Goal: Task Accomplishment & Management: Complete application form

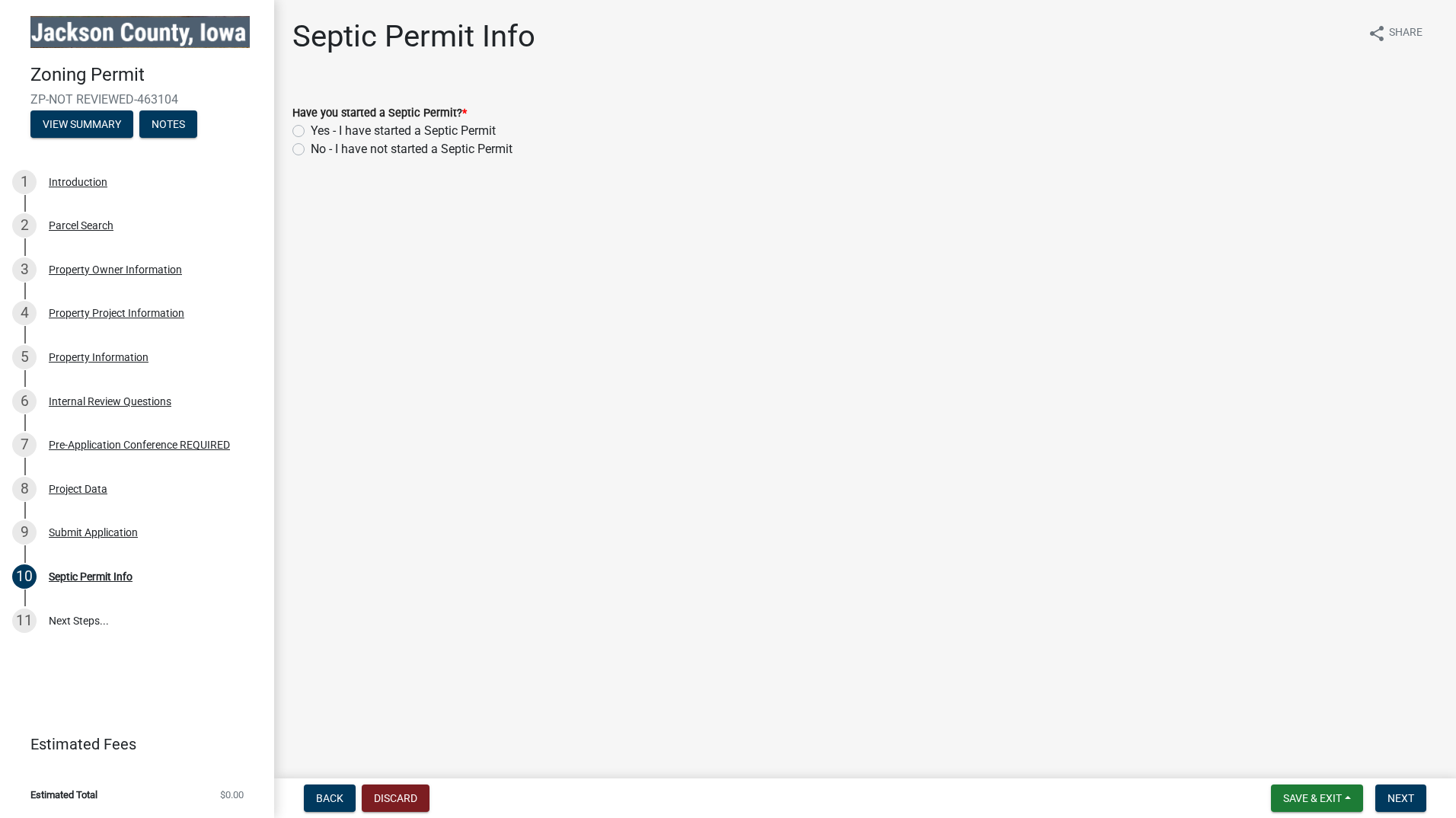
click at [311, 149] on label "No - I have not started a Septic Permit" at bounding box center [411, 149] width 202 height 18
click at [311, 149] on input "No - I have not started a Septic Permit" at bounding box center [315, 145] width 9 height 9
radio input "true"
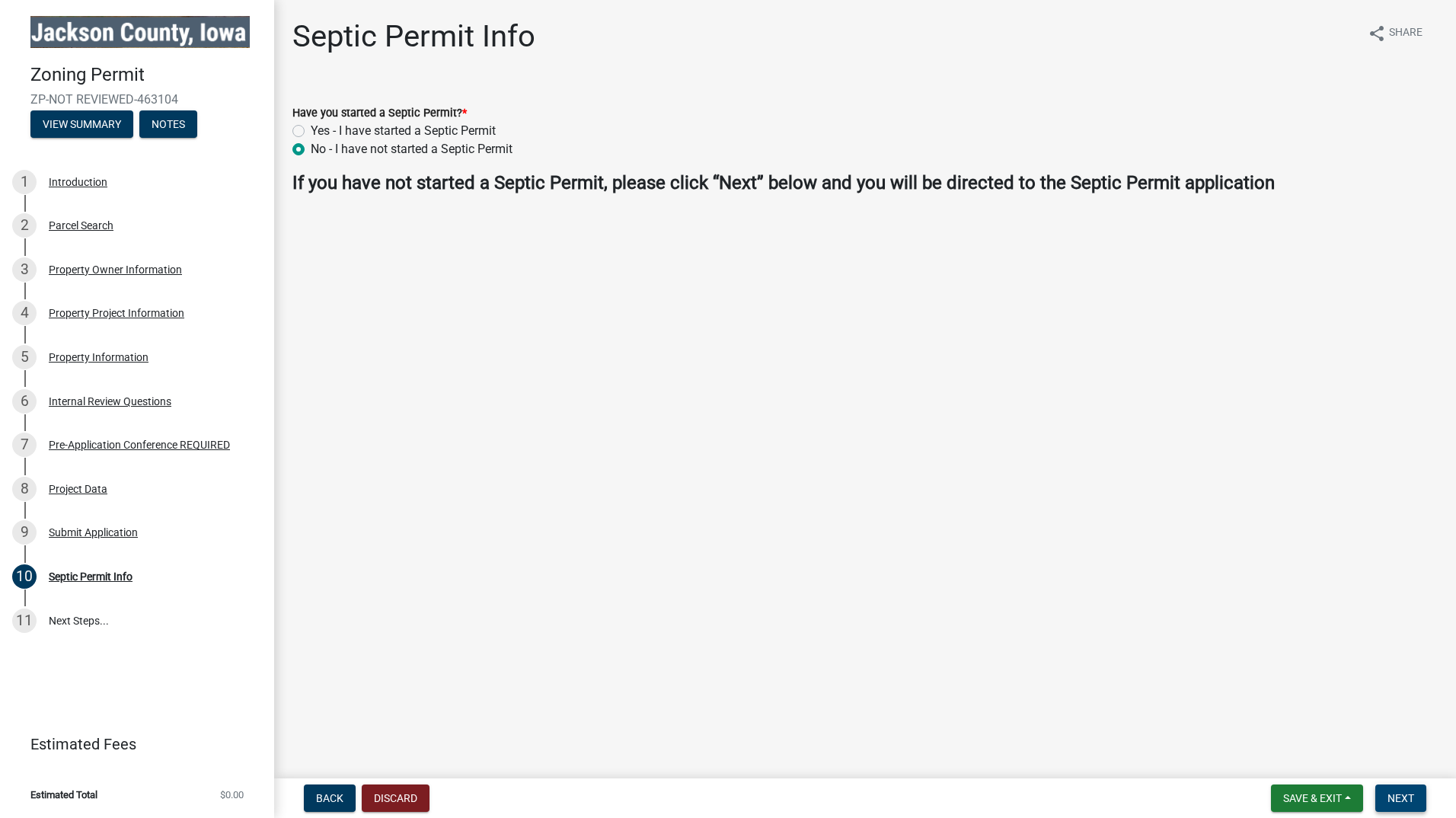
click at [1392, 797] on span "Next" at bounding box center [1401, 798] width 27 height 12
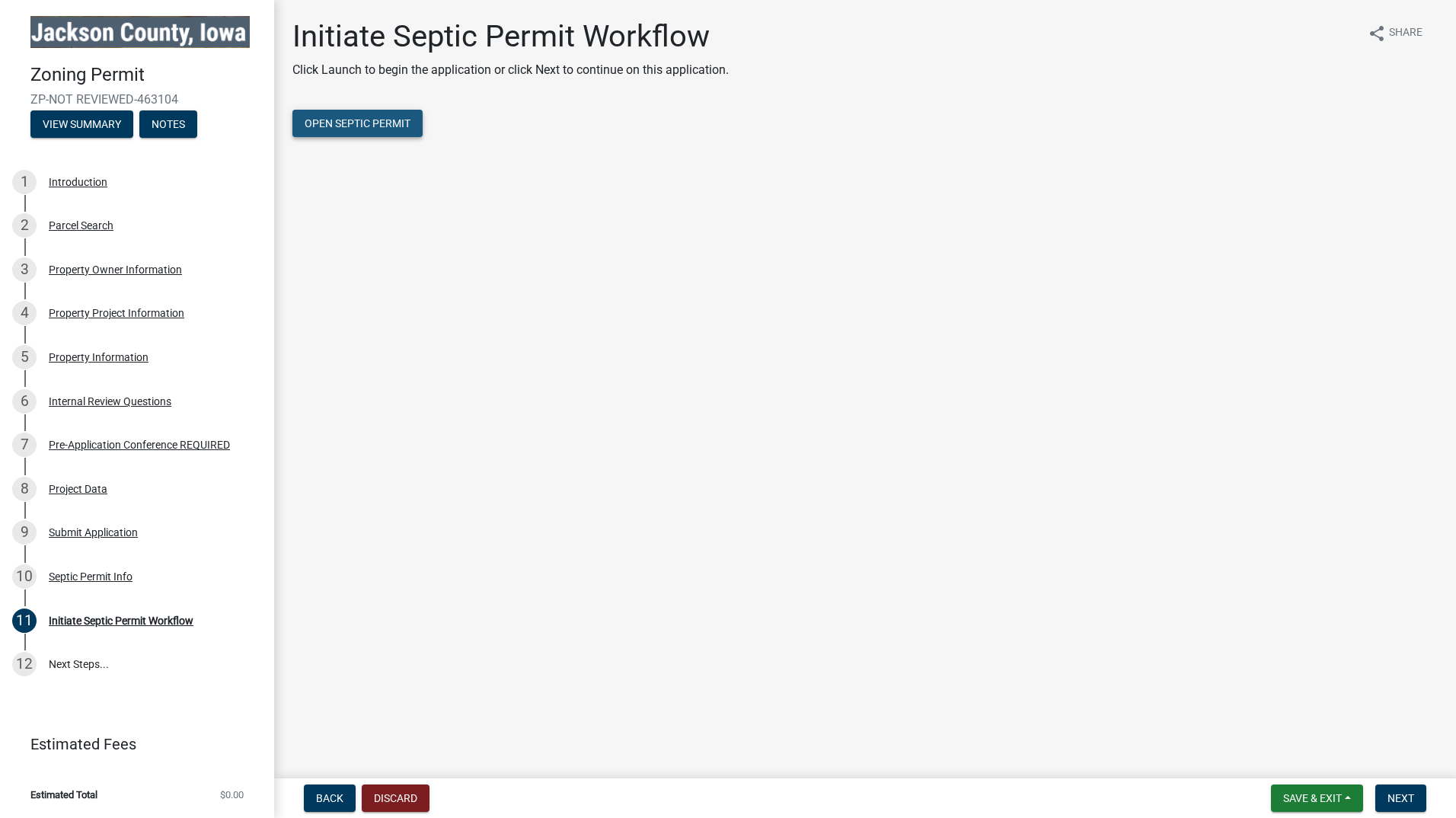
click at [367, 122] on span "Open Septic Permit" at bounding box center [358, 123] width 106 height 12
click at [1402, 806] on button "Next" at bounding box center [1401, 798] width 51 height 27
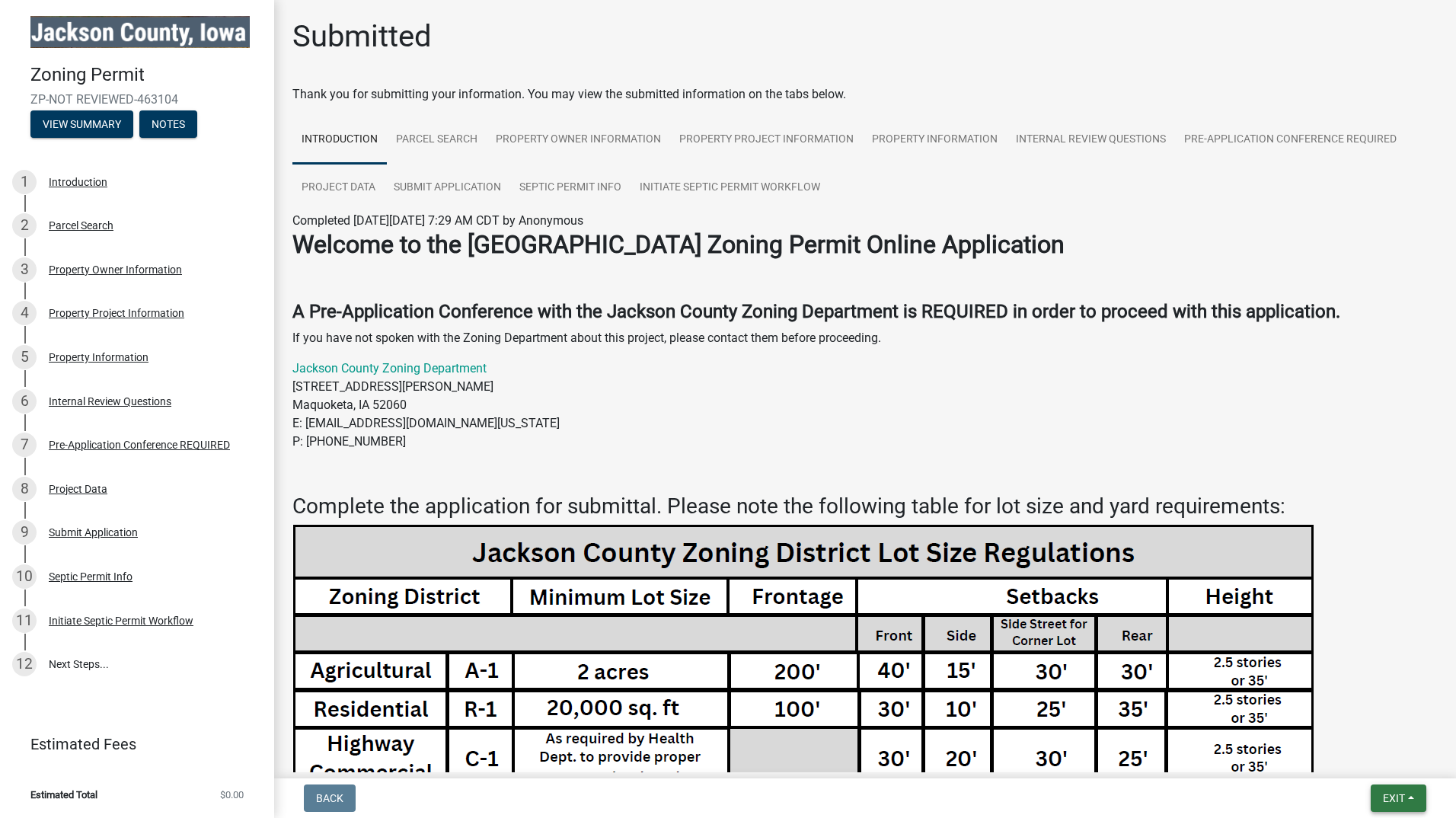
click at [1384, 798] on span "Exit" at bounding box center [1393, 798] width 22 height 12
click at [1400, 799] on span "Exit" at bounding box center [1393, 798] width 22 height 12
click at [1397, 796] on span "Exit" at bounding box center [1393, 798] width 22 height 12
click at [1354, 762] on button "Save & Exit" at bounding box center [1365, 758] width 122 height 37
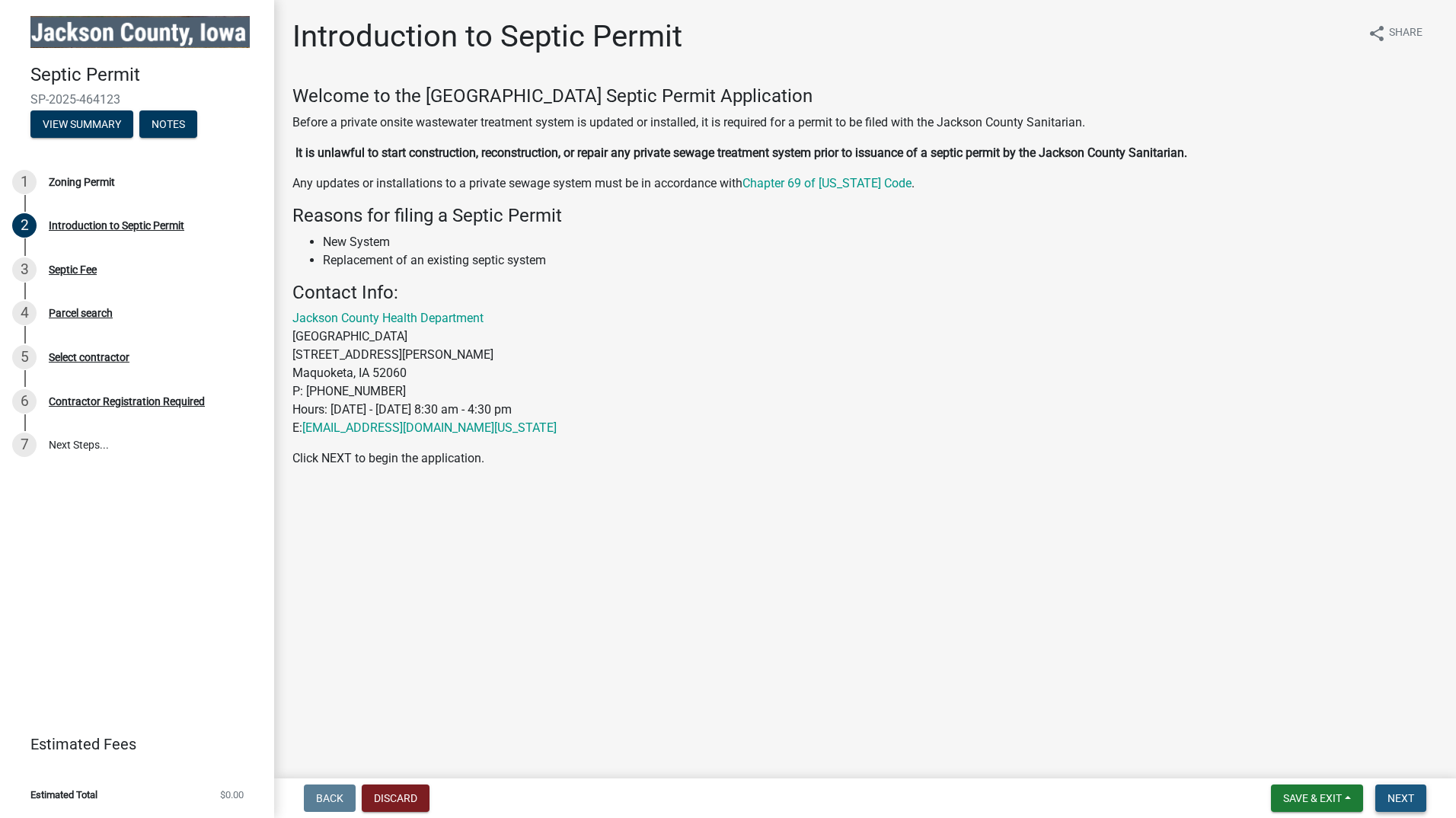
click at [1396, 794] on span "Next" at bounding box center [1401, 798] width 27 height 12
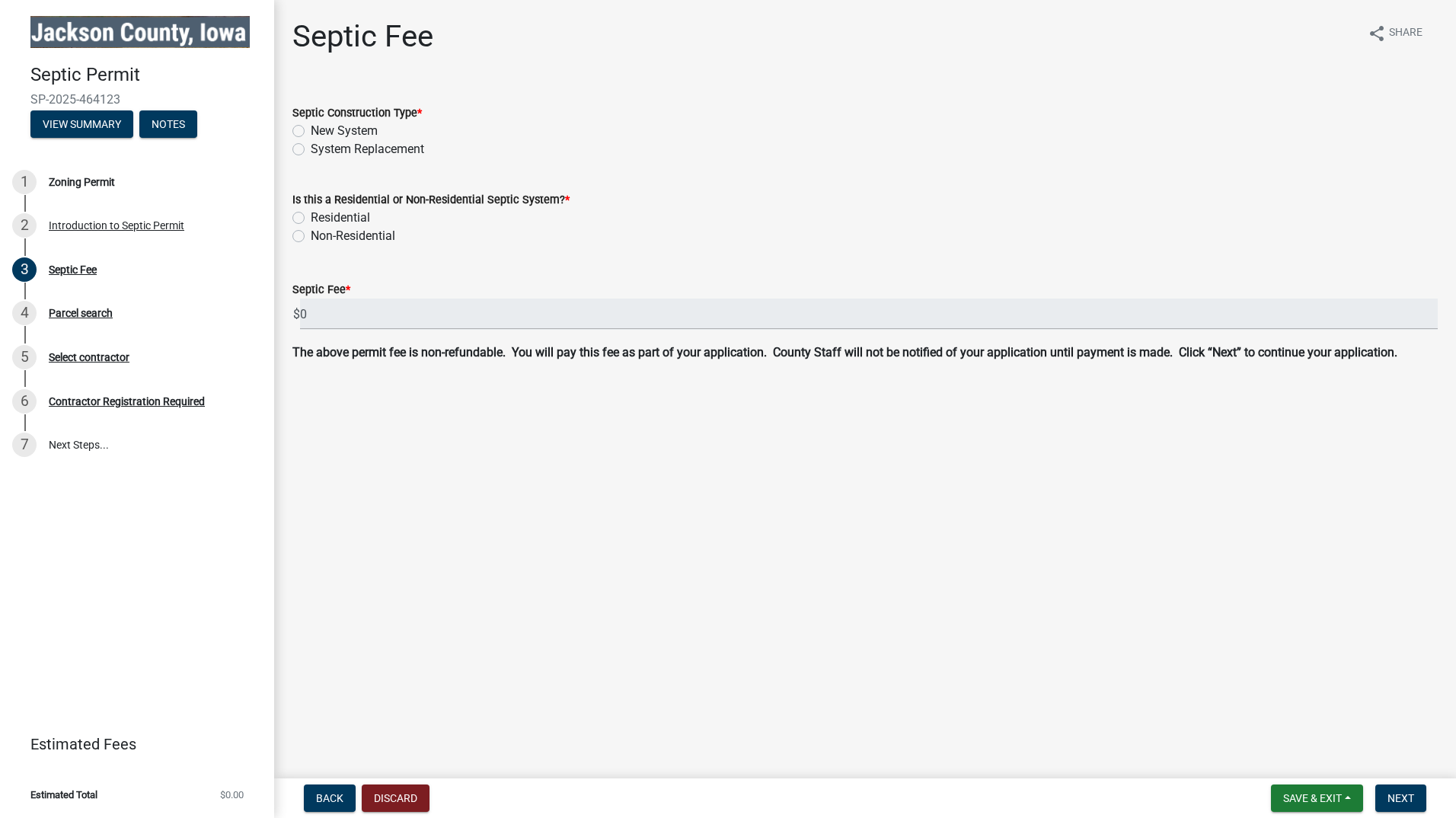
click at [311, 129] on label "New System" at bounding box center [344, 131] width 67 height 18
click at [311, 129] on input "New System" at bounding box center [315, 127] width 9 height 9
radio input "true"
click at [311, 216] on label "Residential" at bounding box center [340, 217] width 60 height 18
click at [311, 216] on input "Residential" at bounding box center [315, 213] width 9 height 9
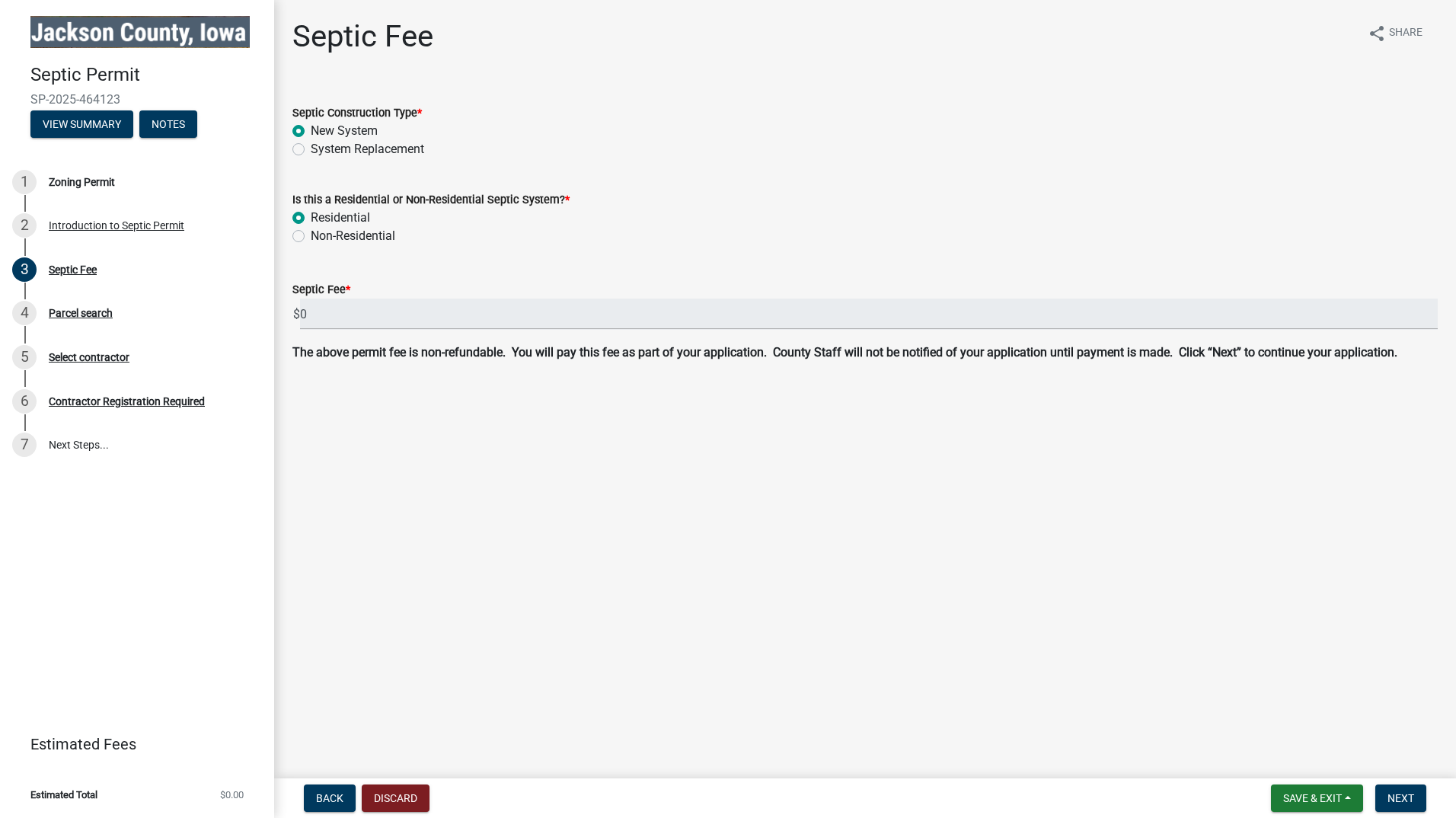
radio input "true"
click at [311, 236] on label "Non-Residential" at bounding box center [352, 236] width 84 height 18
click at [311, 236] on input "Non-Residential" at bounding box center [315, 232] width 9 height 9
radio input "true"
click at [311, 213] on label "Residential" at bounding box center [340, 217] width 60 height 18
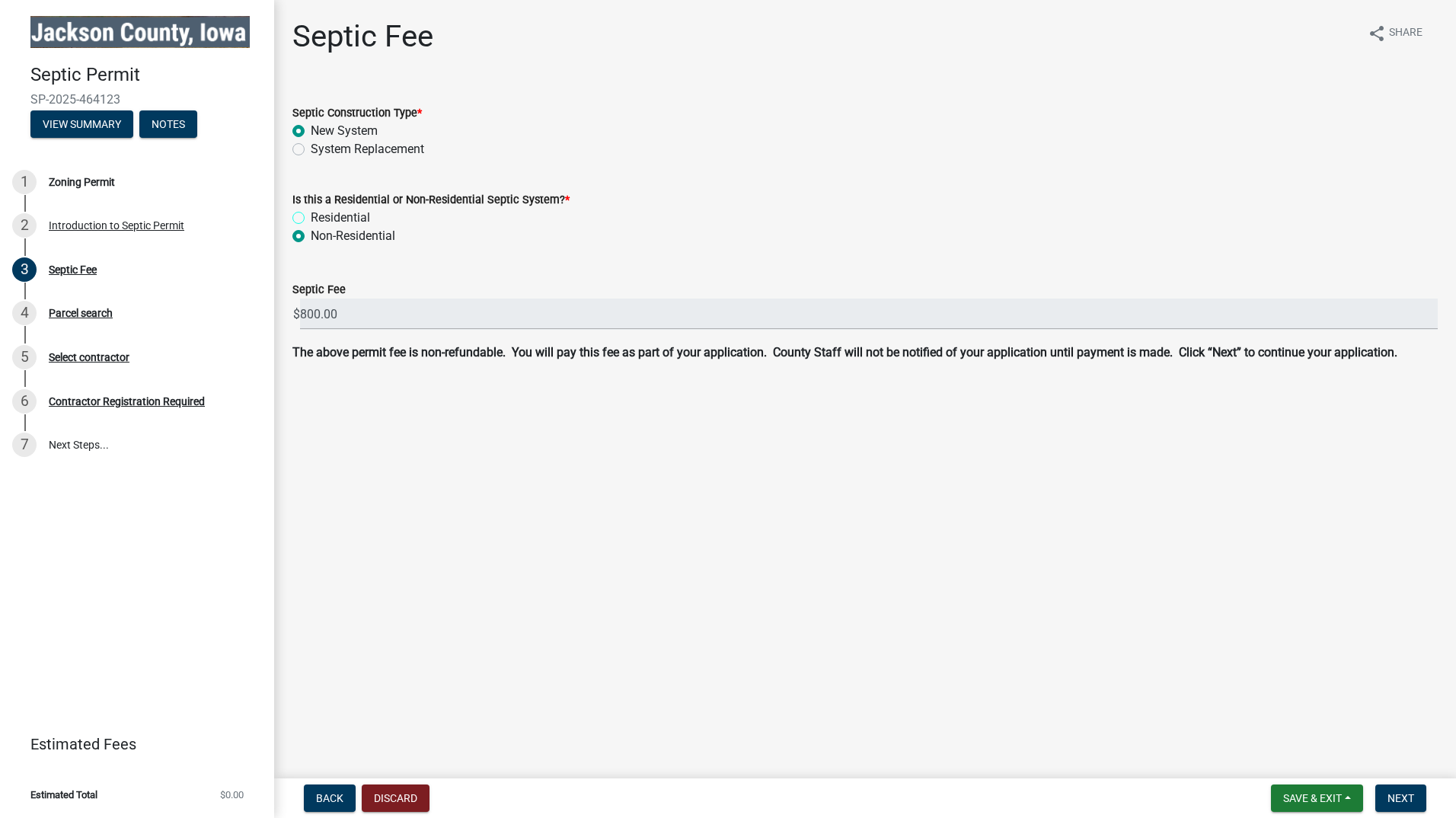
click at [311, 213] on input "Residential" at bounding box center [315, 213] width 9 height 9
radio input "true"
click at [1395, 796] on span "Next" at bounding box center [1401, 798] width 27 height 12
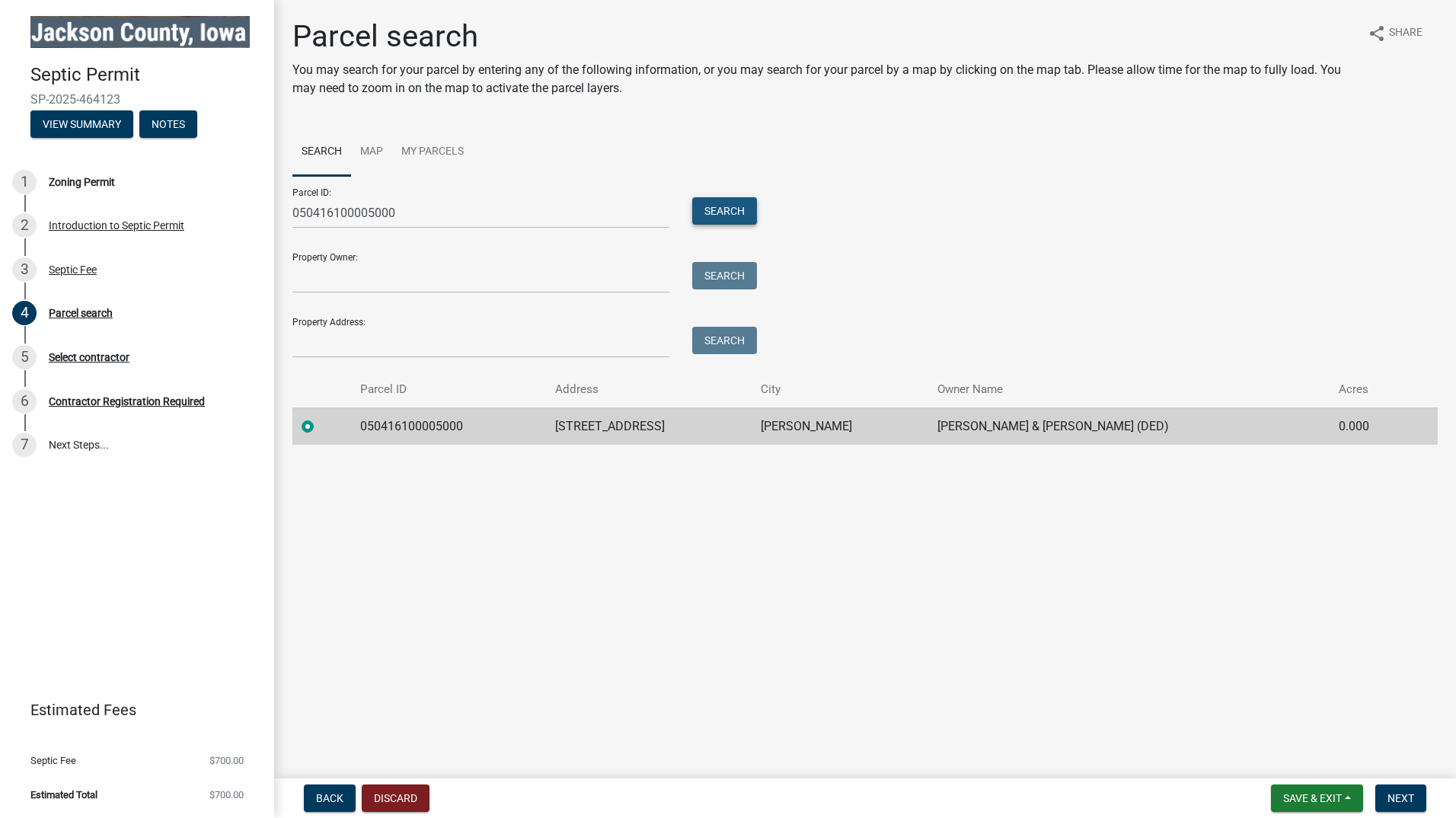
click at [712, 213] on button "Search" at bounding box center [725, 210] width 64 height 27
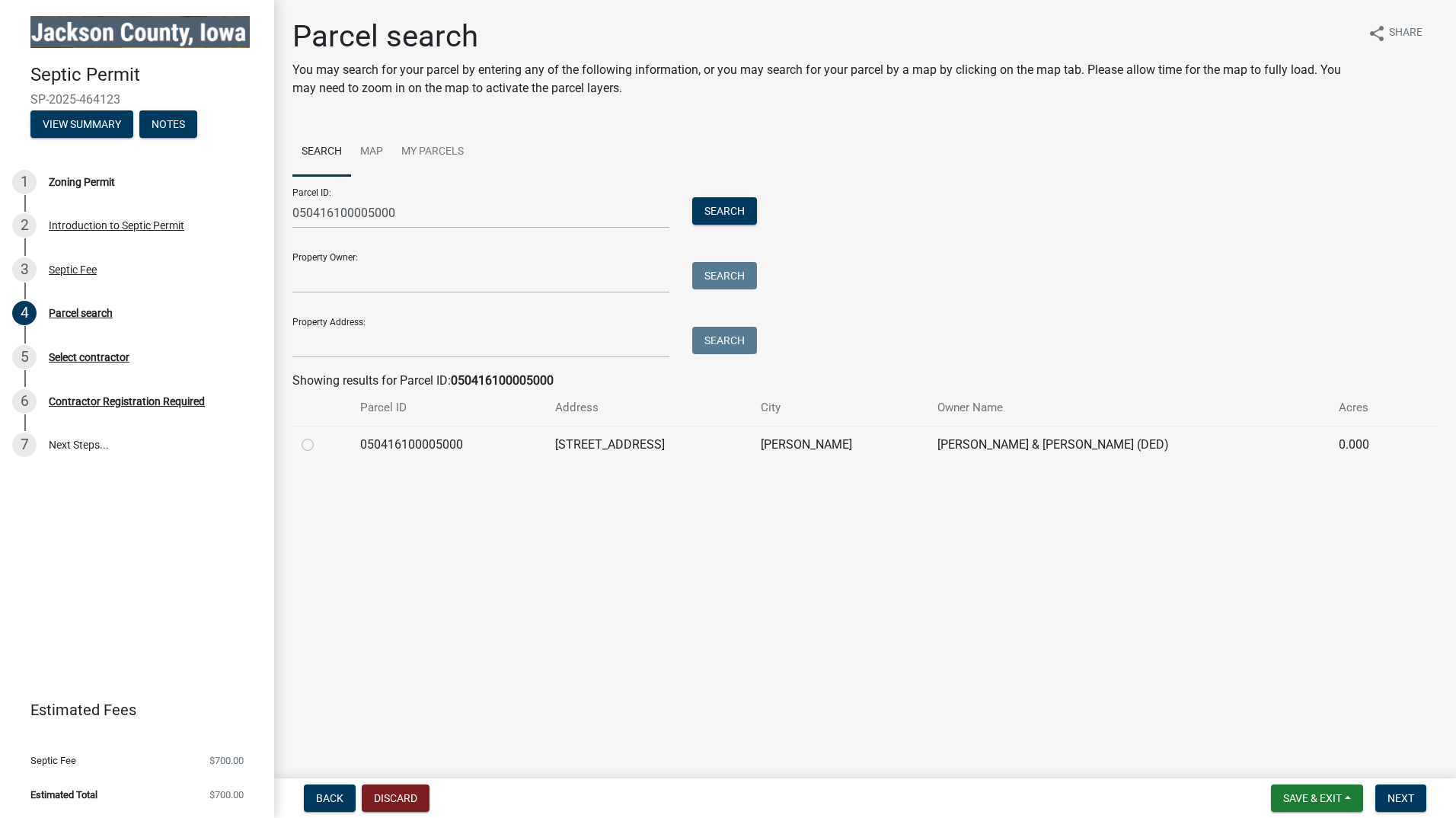
click at [320, 436] on label at bounding box center [320, 436] width 0 height 0
click at [320, 445] on input "radio" at bounding box center [325, 441] width 9 height 9
radio input "true"
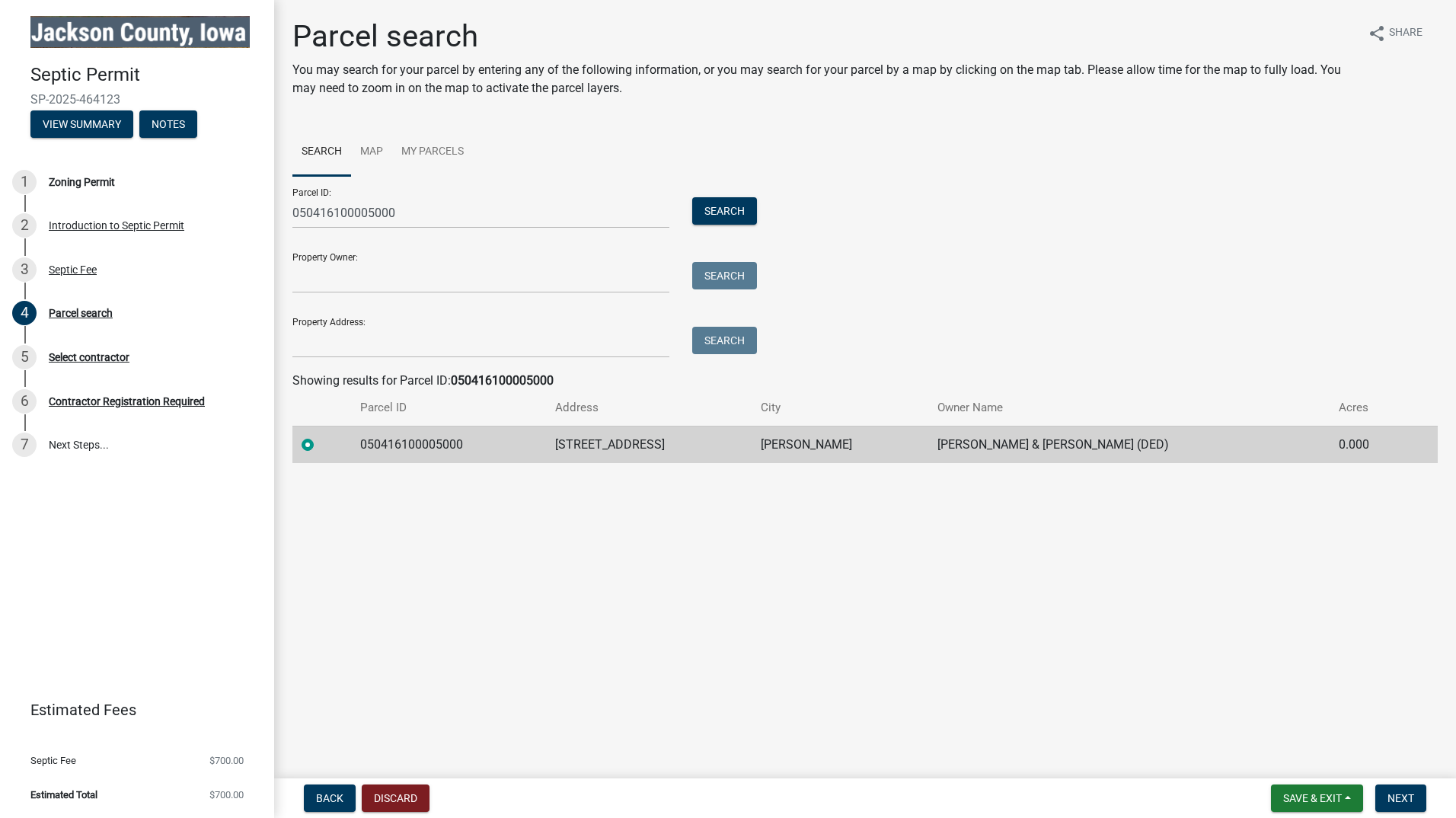
click at [320, 436] on label at bounding box center [320, 436] width 0 height 0
click at [320, 442] on input "radio" at bounding box center [325, 441] width 9 height 9
click at [1404, 801] on span "Next" at bounding box center [1401, 798] width 27 height 12
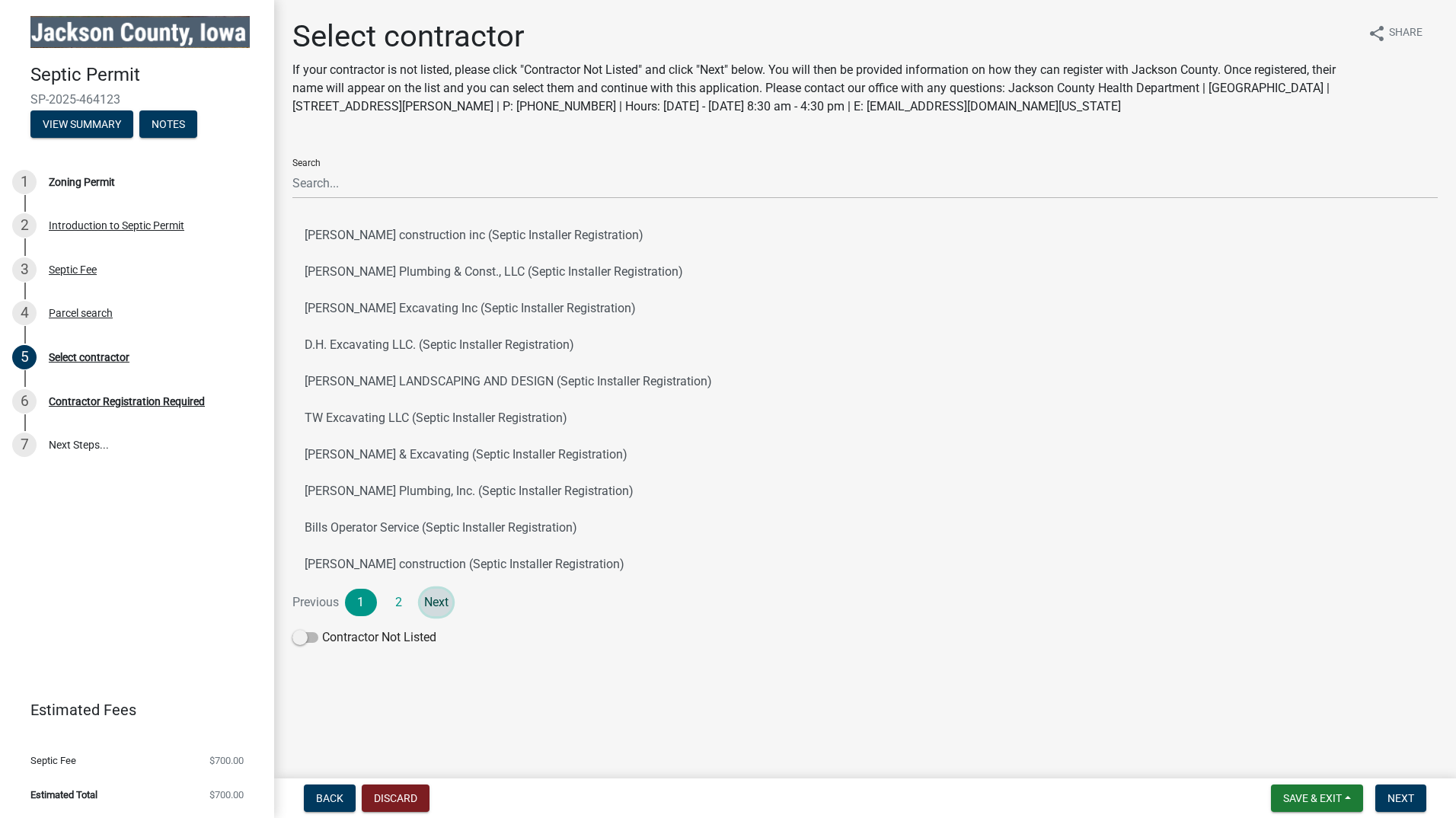
click at [427, 597] on link "Next" at bounding box center [437, 602] width 32 height 27
click at [361, 600] on link "1" at bounding box center [361, 602] width 32 height 27
click at [440, 600] on link "Next" at bounding box center [437, 602] width 32 height 27
click at [436, 490] on button "Weber Construction (Septic Installer Registration)" at bounding box center [865, 491] width 1145 height 37
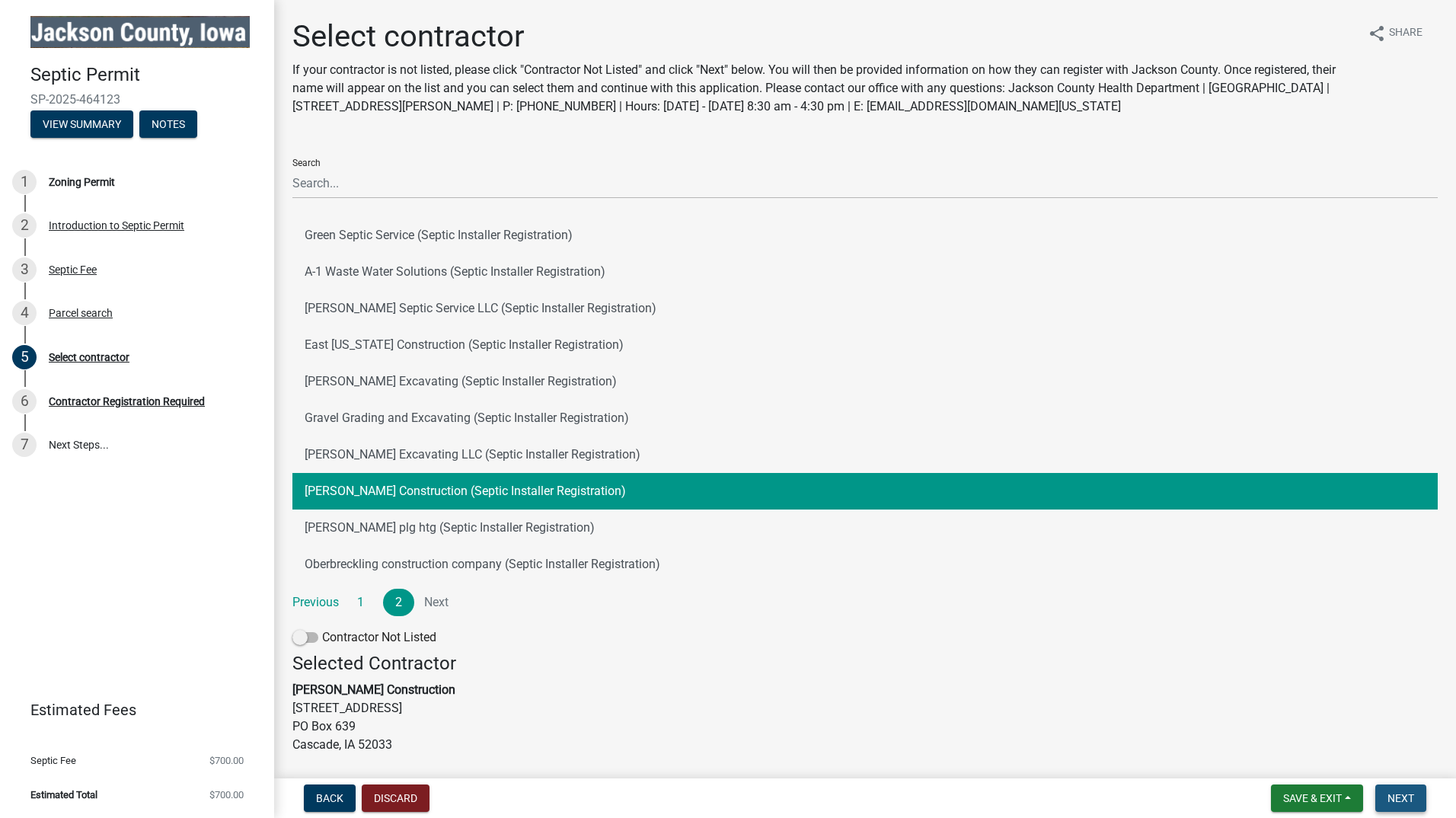
click at [1402, 795] on span "Next" at bounding box center [1401, 798] width 27 height 12
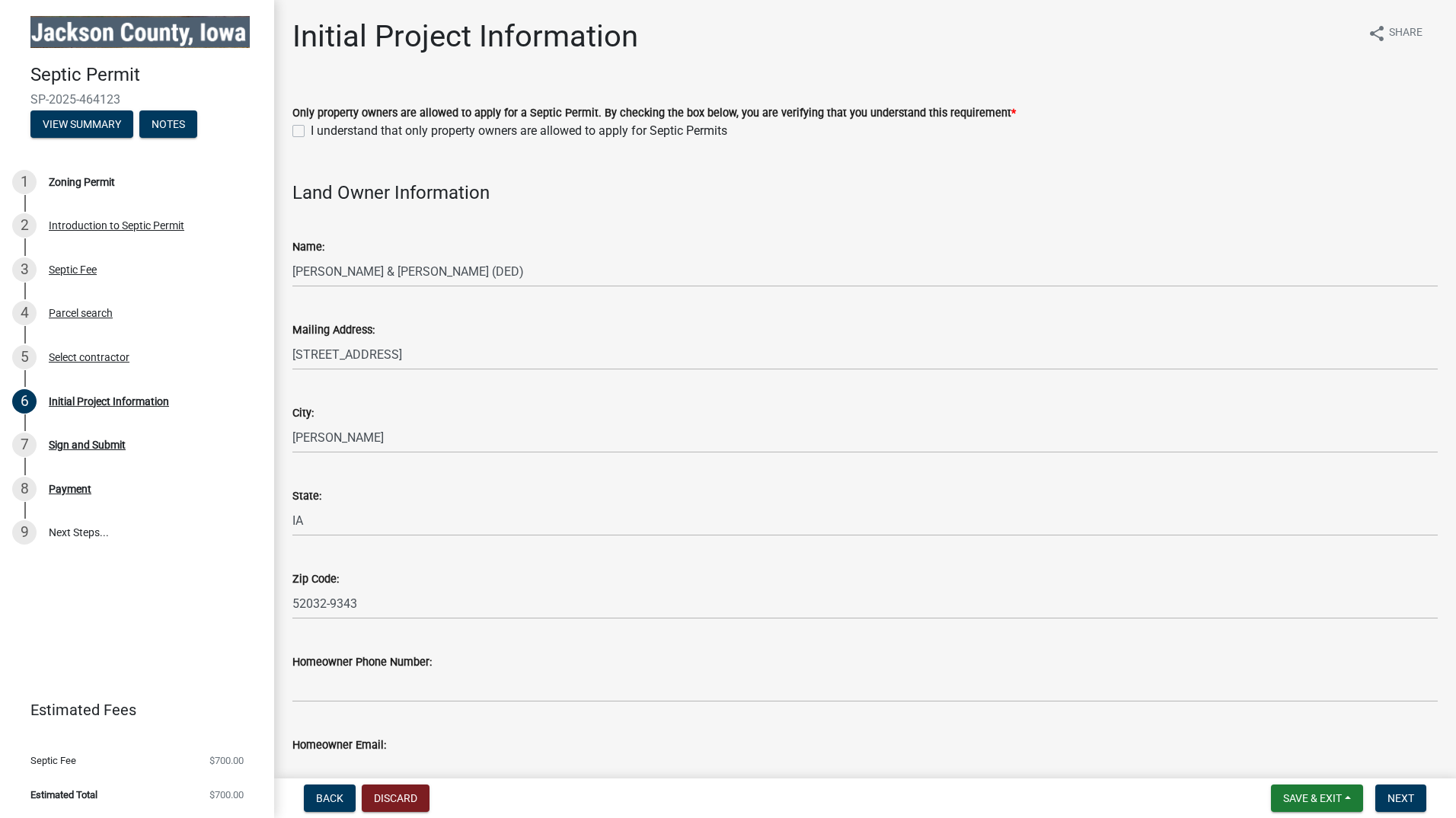
click at [311, 130] on label "I understand that only property owners are allowed to apply for Septic Permits" at bounding box center [519, 131] width 417 height 18
click at [311, 130] on input "I understand that only property owners are allowed to apply for Septic Permits" at bounding box center [315, 127] width 9 height 9
checkbox input "true"
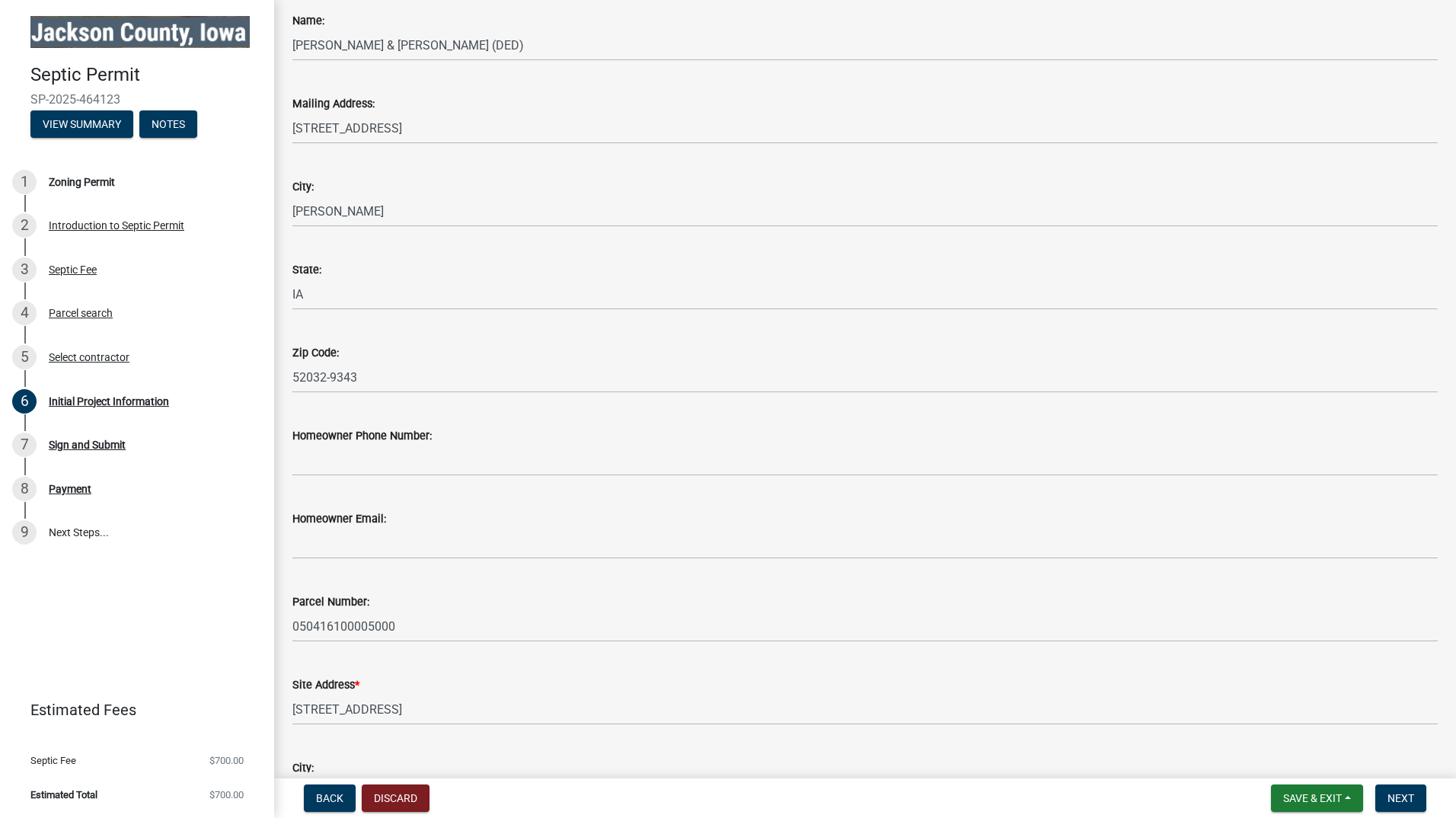
scroll to position [228, 0]
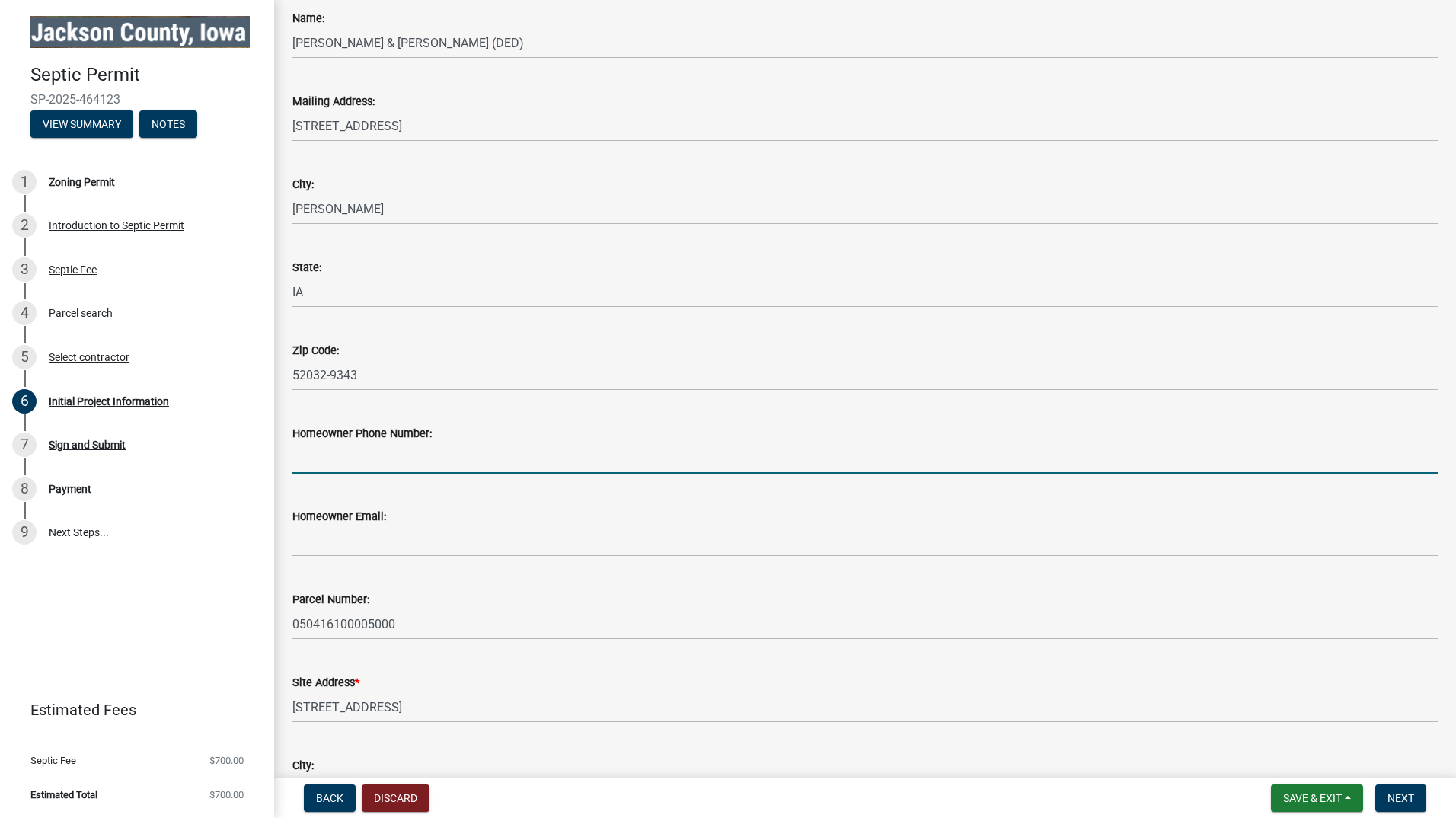
click at [351, 457] on input "Homeowner Phone Number:" at bounding box center [865, 458] width 1145 height 31
type input "5635904993"
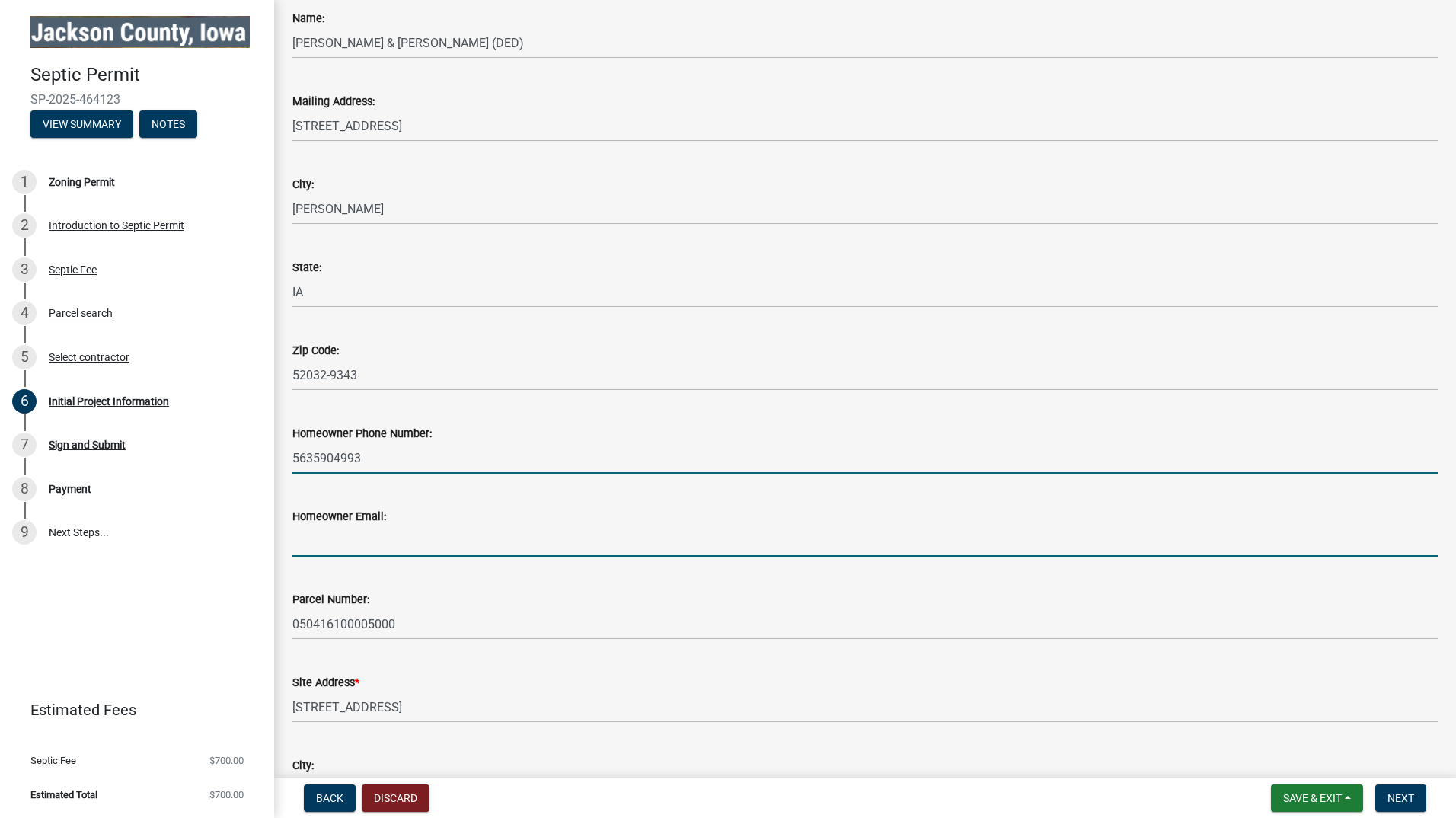
type input "mjweber1@bernardtel.com"
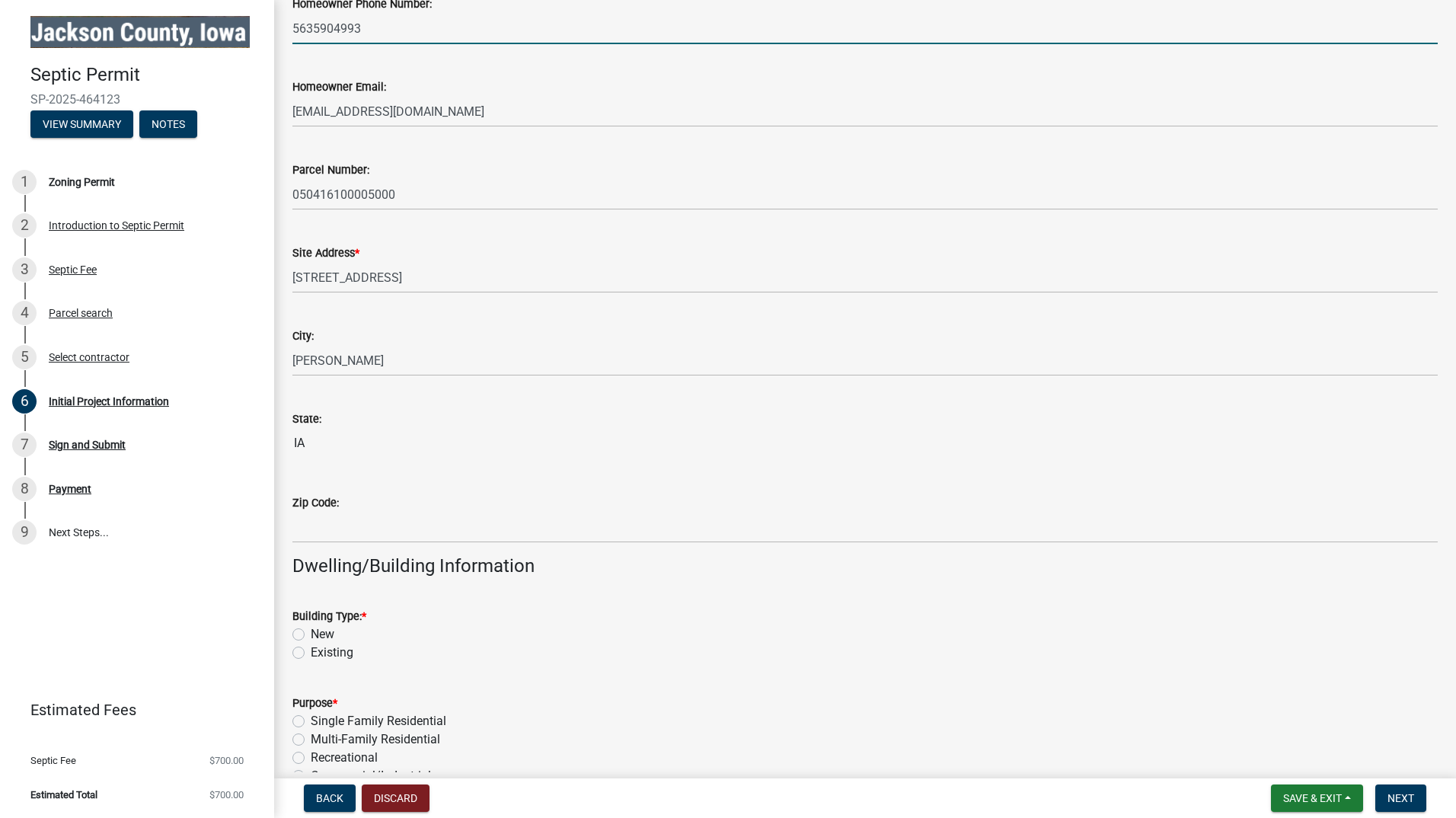
scroll to position [686, 0]
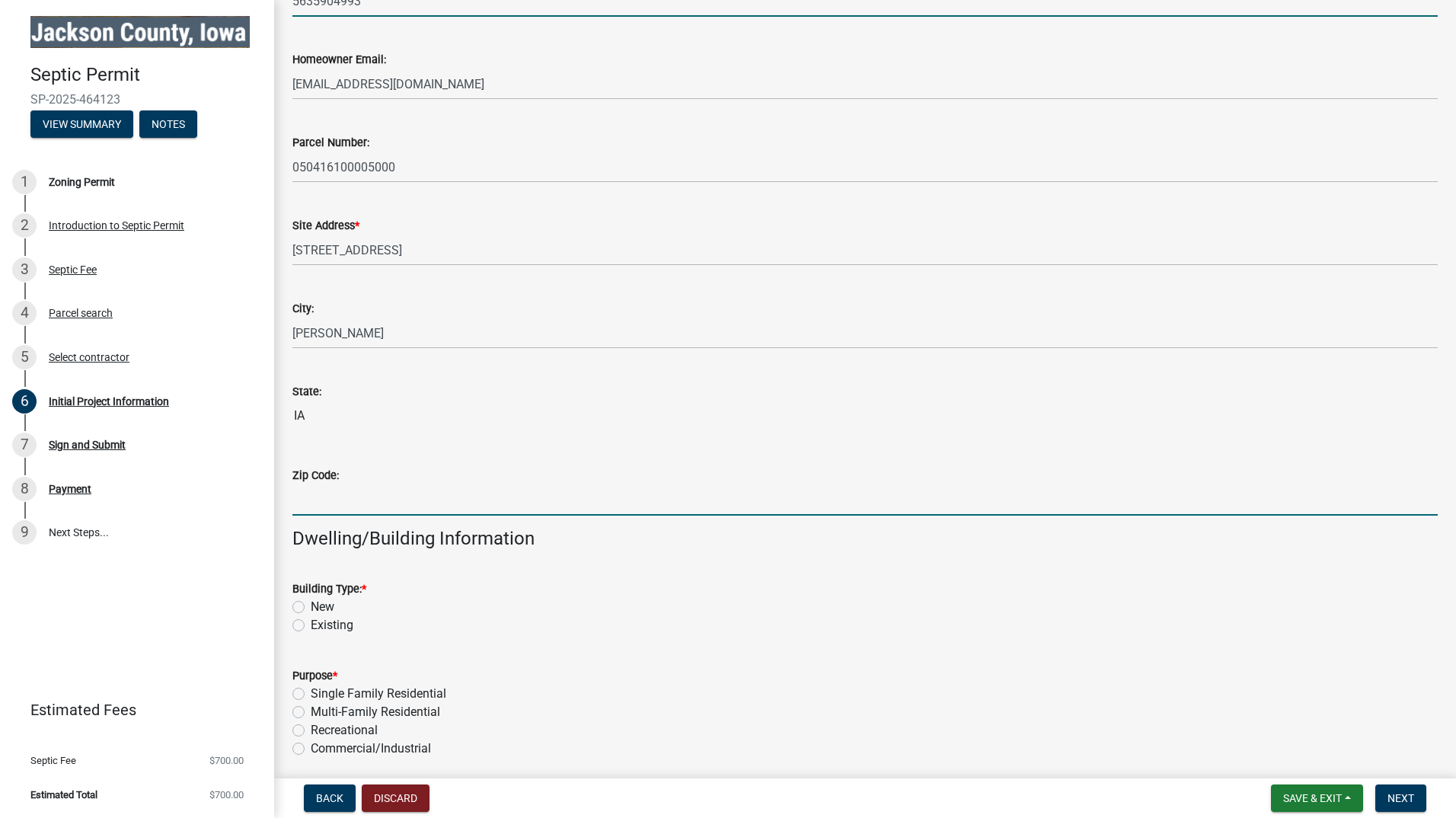
click at [357, 500] on input "Zip Code:" at bounding box center [865, 500] width 1145 height 31
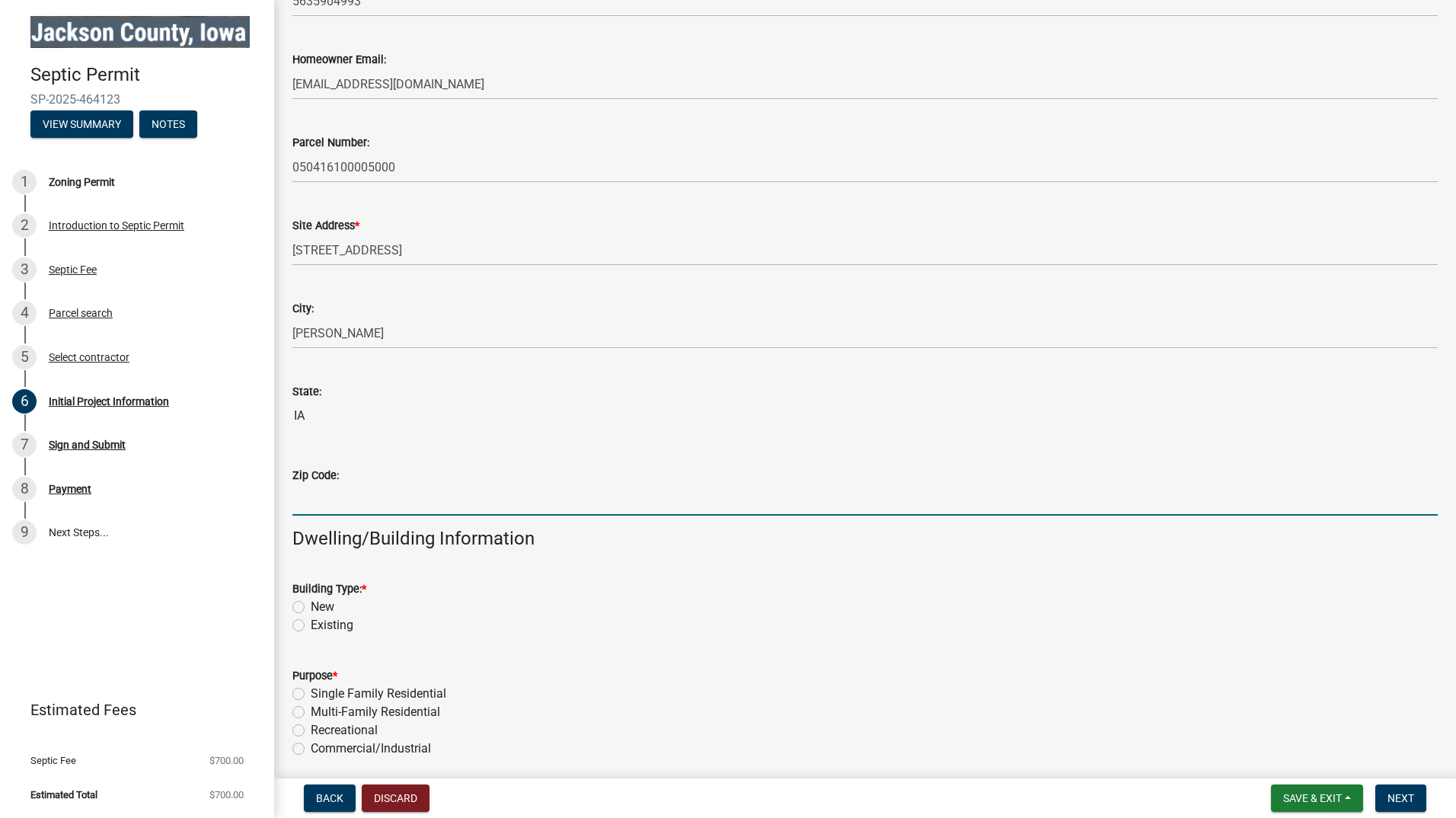
type input "52032"
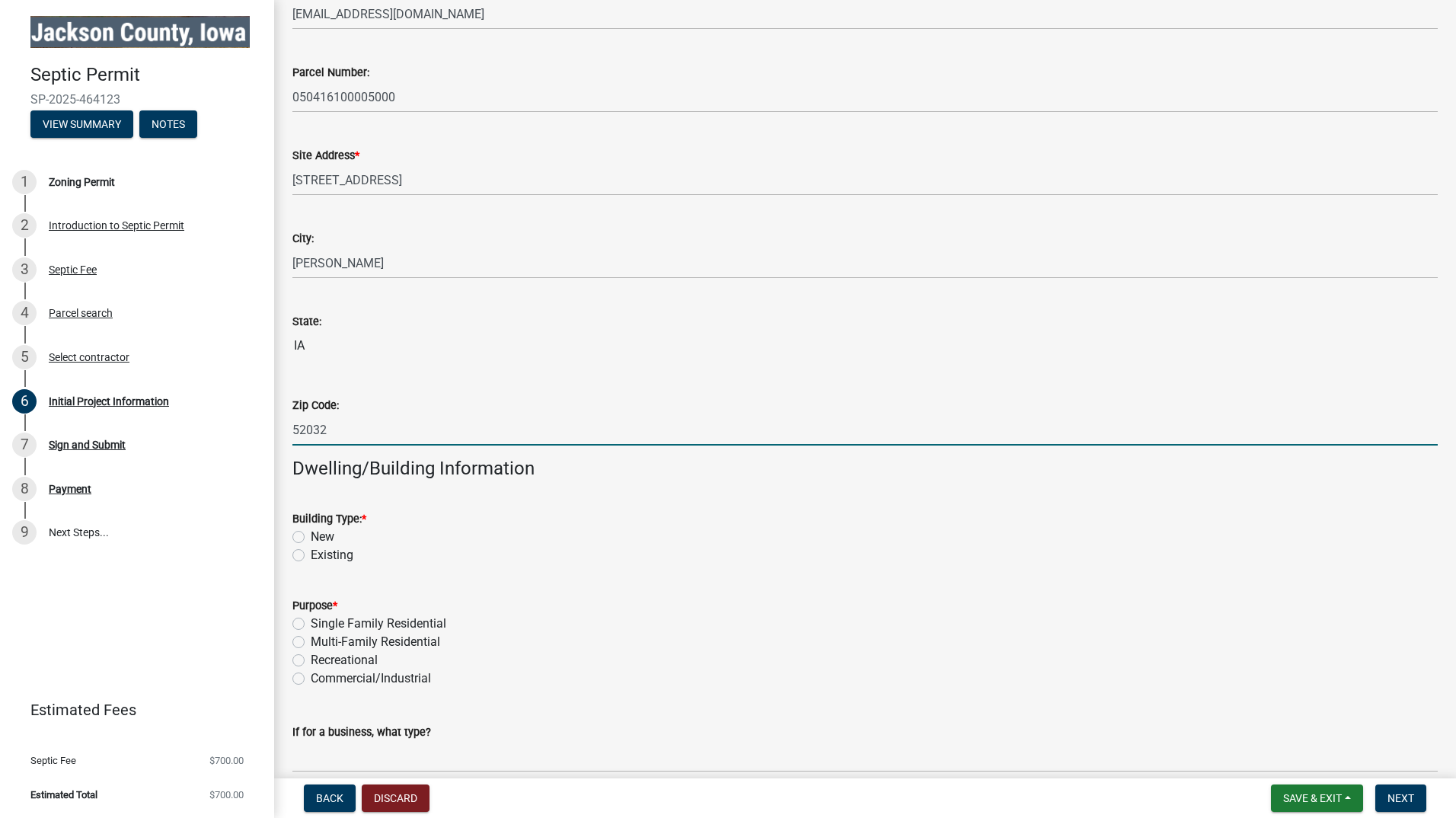
scroll to position [838, 0]
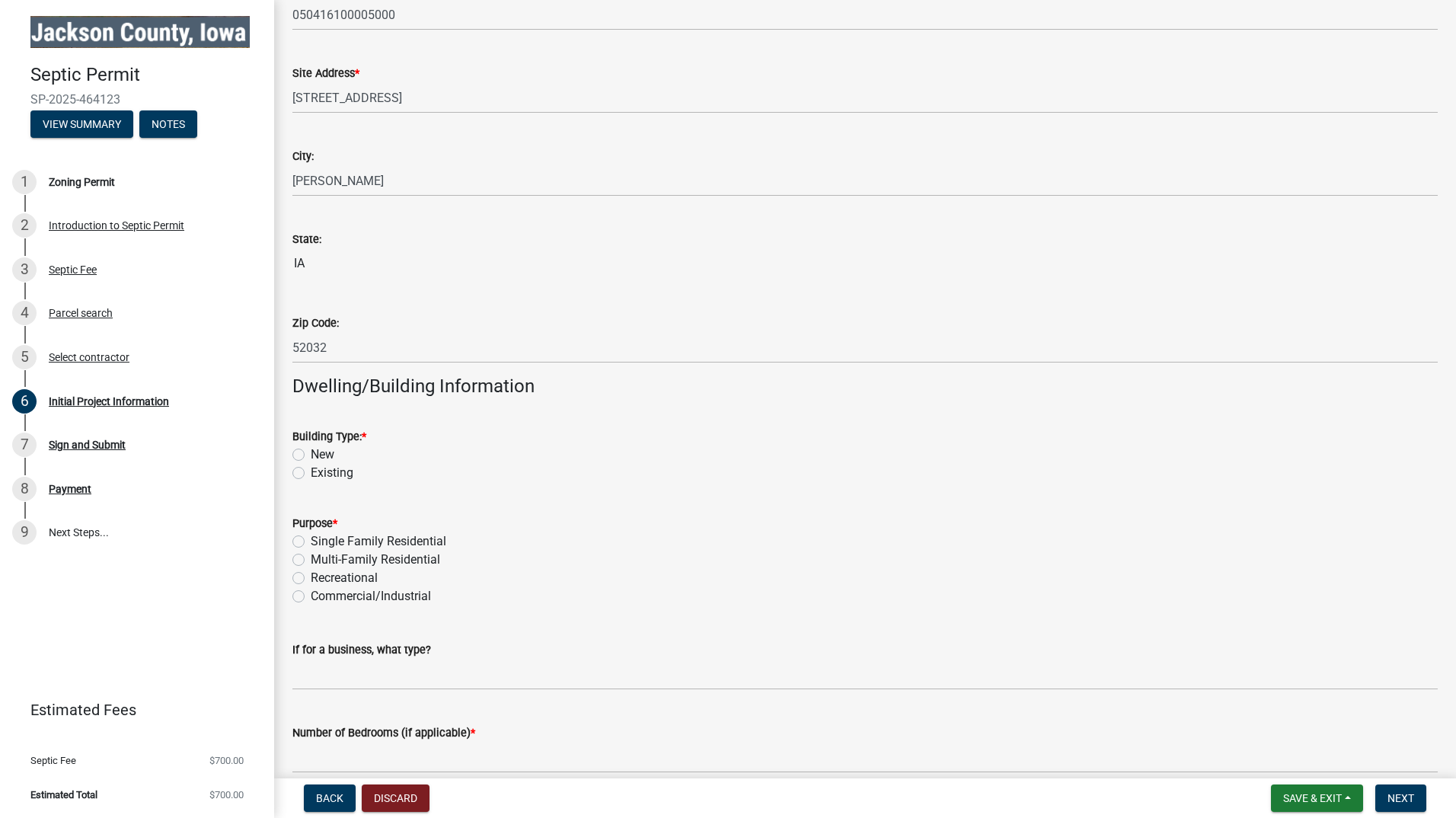
click at [311, 454] on label "New" at bounding box center [322, 454] width 24 height 18
click at [311, 454] on input "New" at bounding box center [315, 450] width 9 height 9
radio input "true"
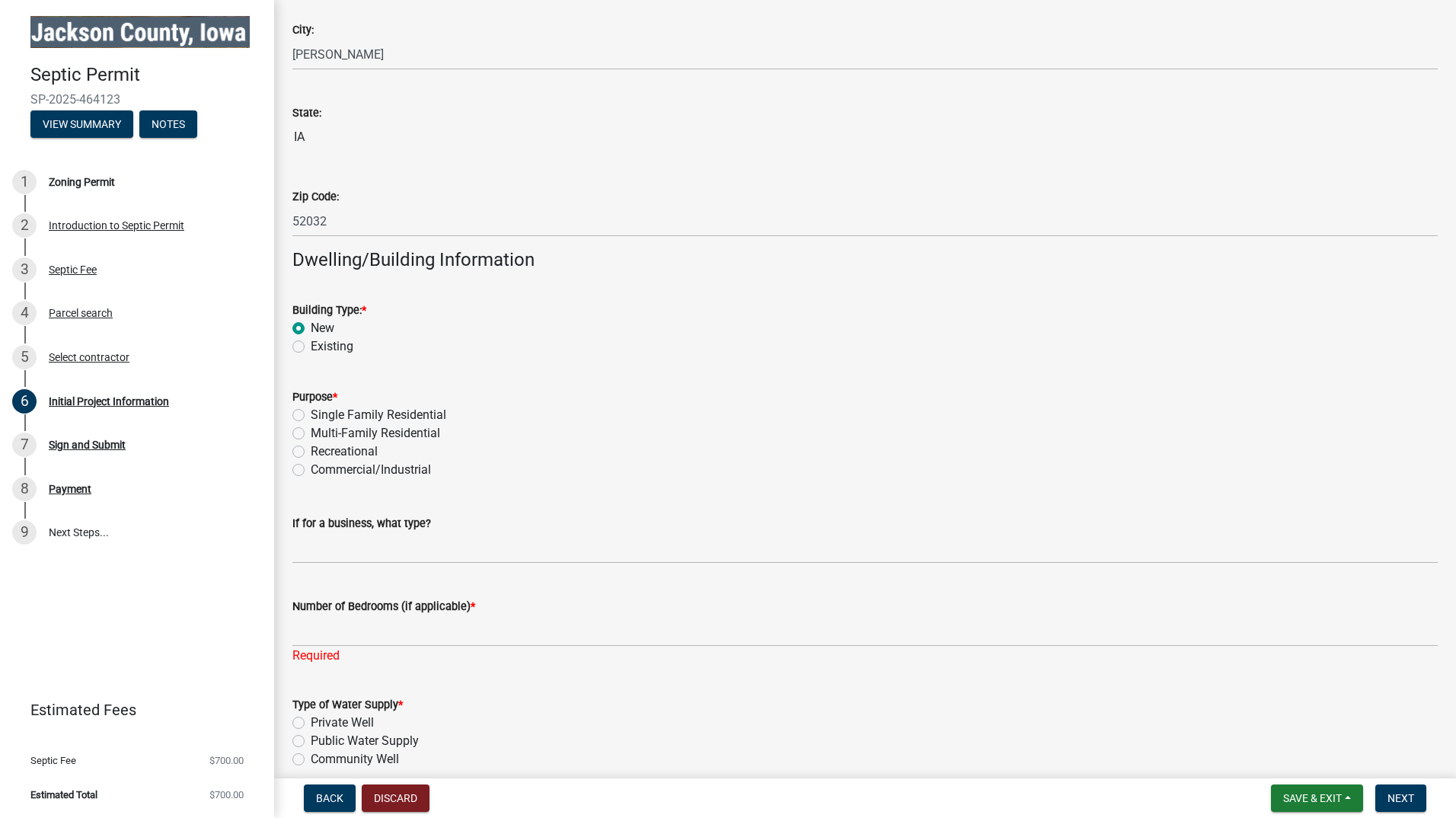
scroll to position [991, 0]
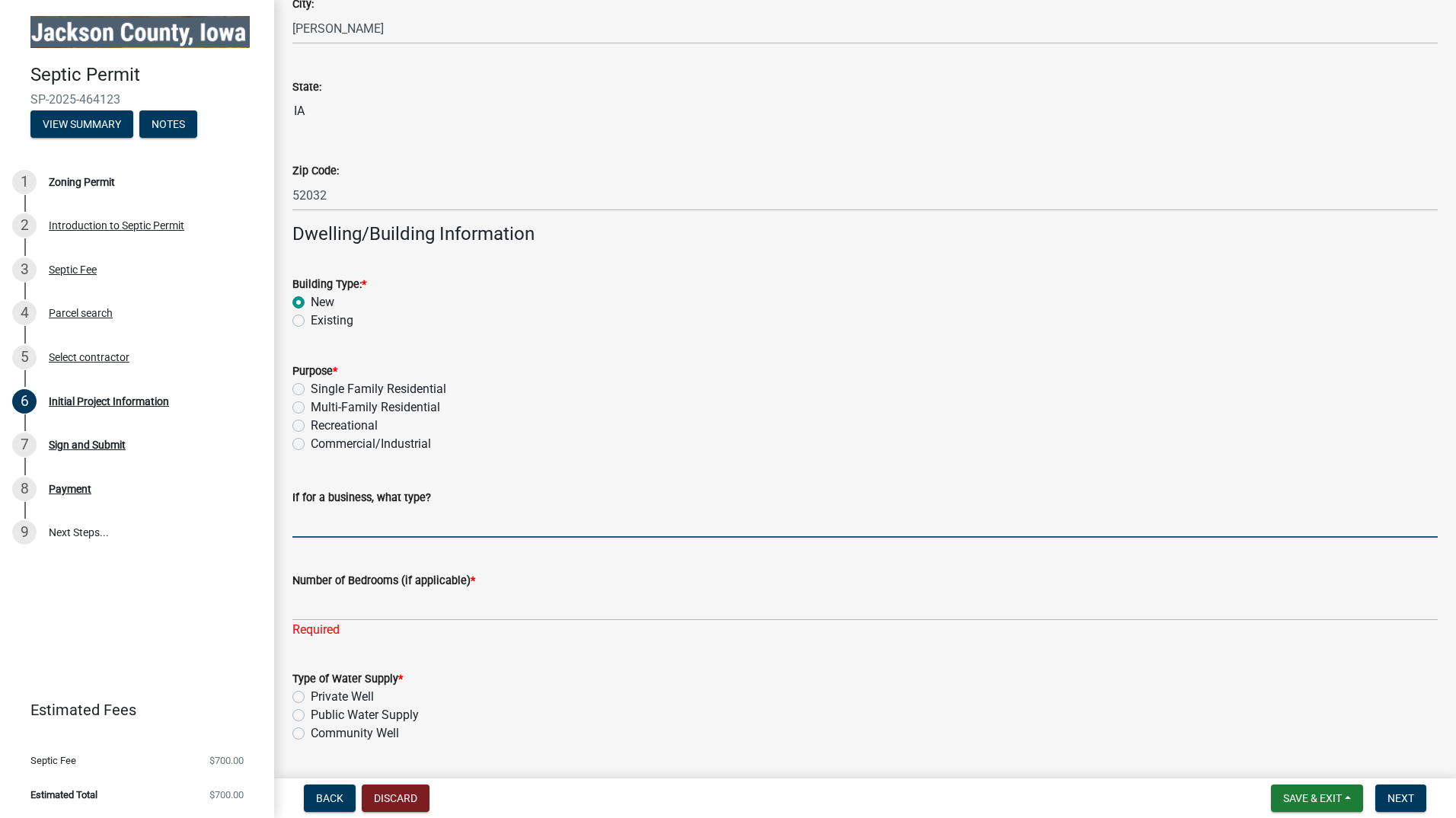
click at [368, 529] on input "If for a business, what type?" at bounding box center [865, 522] width 1145 height 31
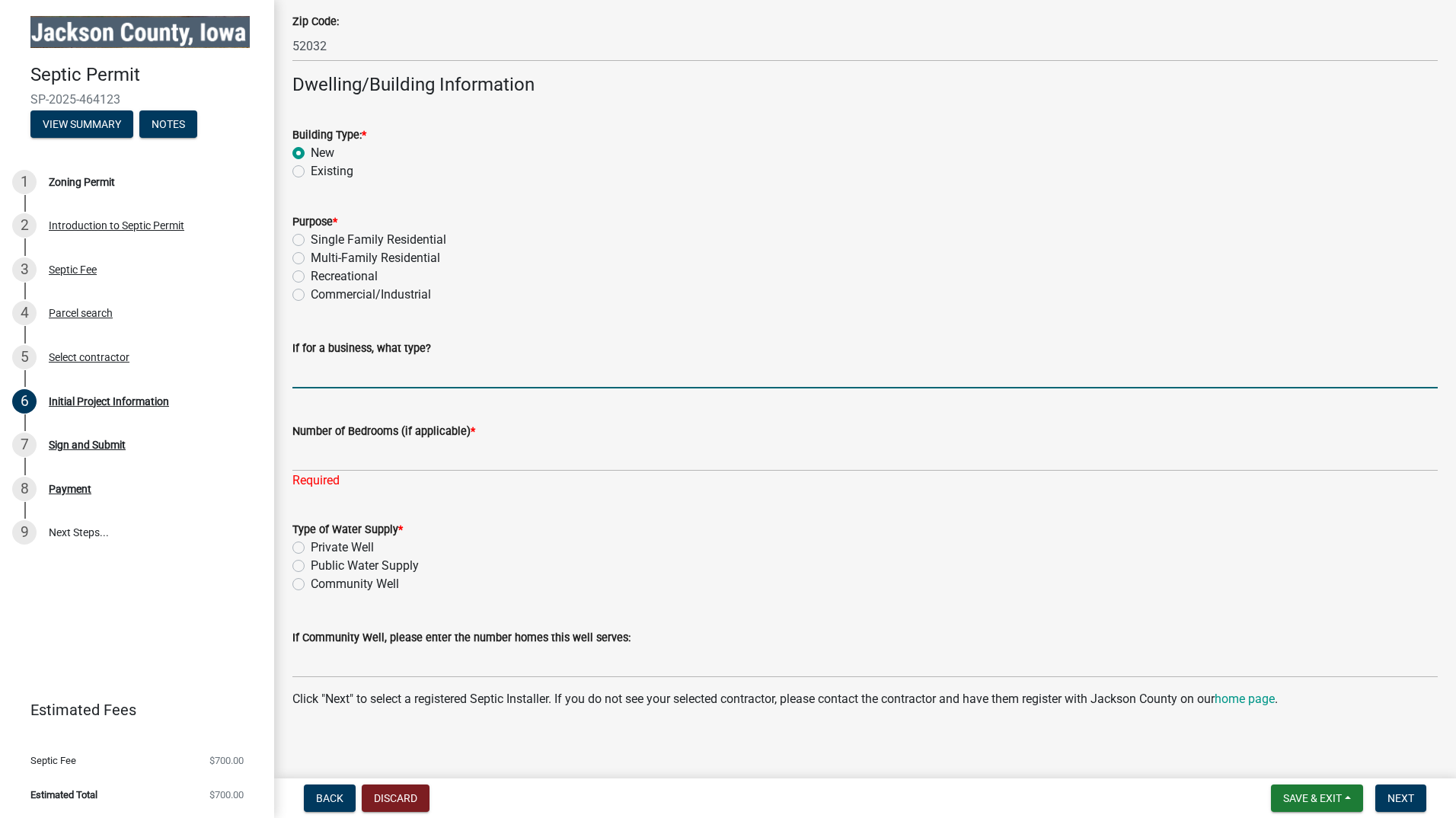
scroll to position [1148, 0]
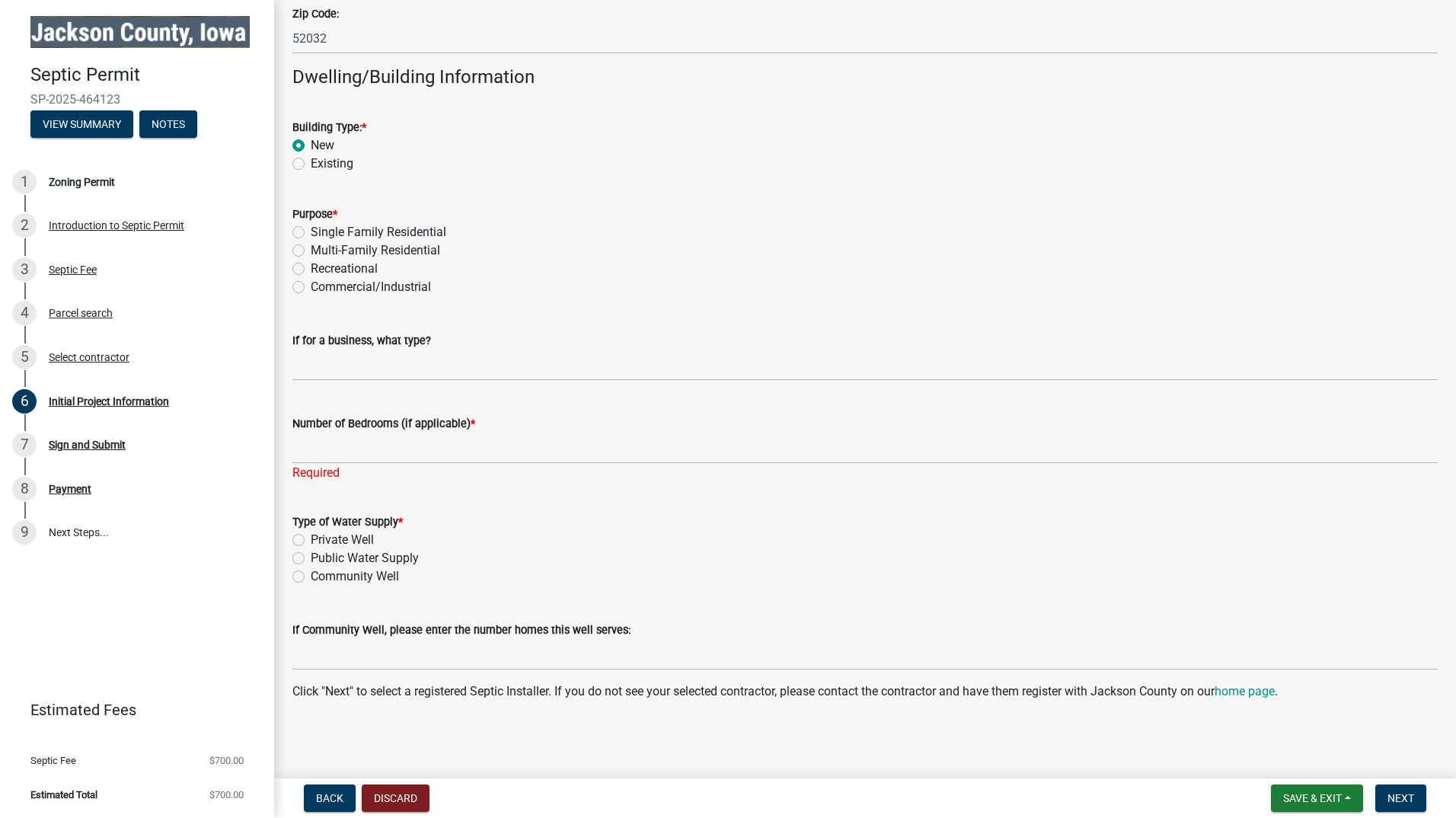
click at [311, 288] on label "Commercial/Industrial" at bounding box center [370, 286] width 120 height 18
click at [311, 288] on input "Commercial/Industrial" at bounding box center [315, 282] width 9 height 9
radio input "true"
click at [311, 288] on label "Commercial/Industrial" at bounding box center [370, 286] width 120 height 18
click at [311, 288] on input "Commercial/Industrial" at bounding box center [315, 282] width 9 height 9
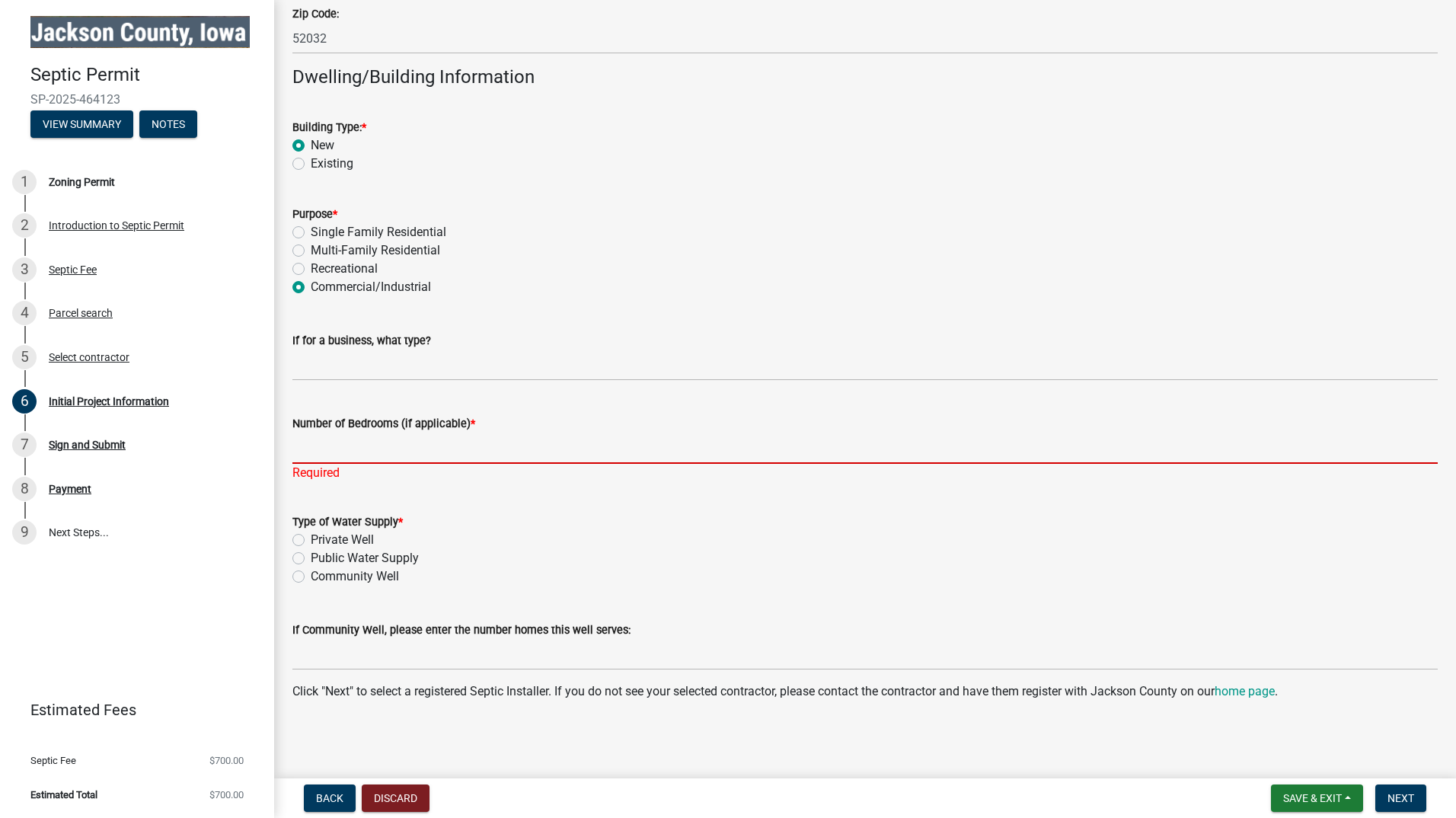
click at [333, 453] on input "Number of Bedrooms (if applicable) *" at bounding box center [865, 448] width 1145 height 31
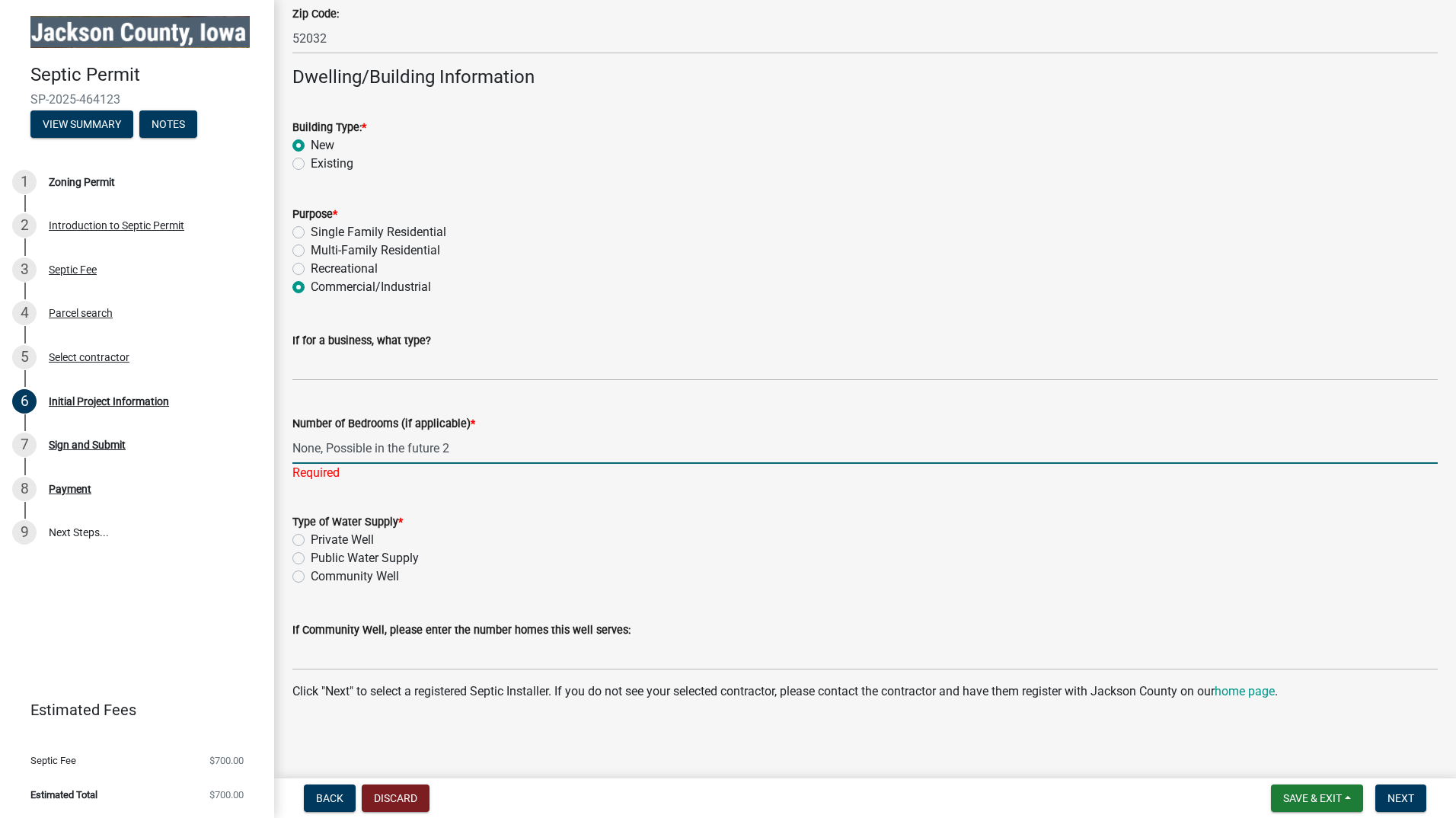
type input "None, Possible in the future 2"
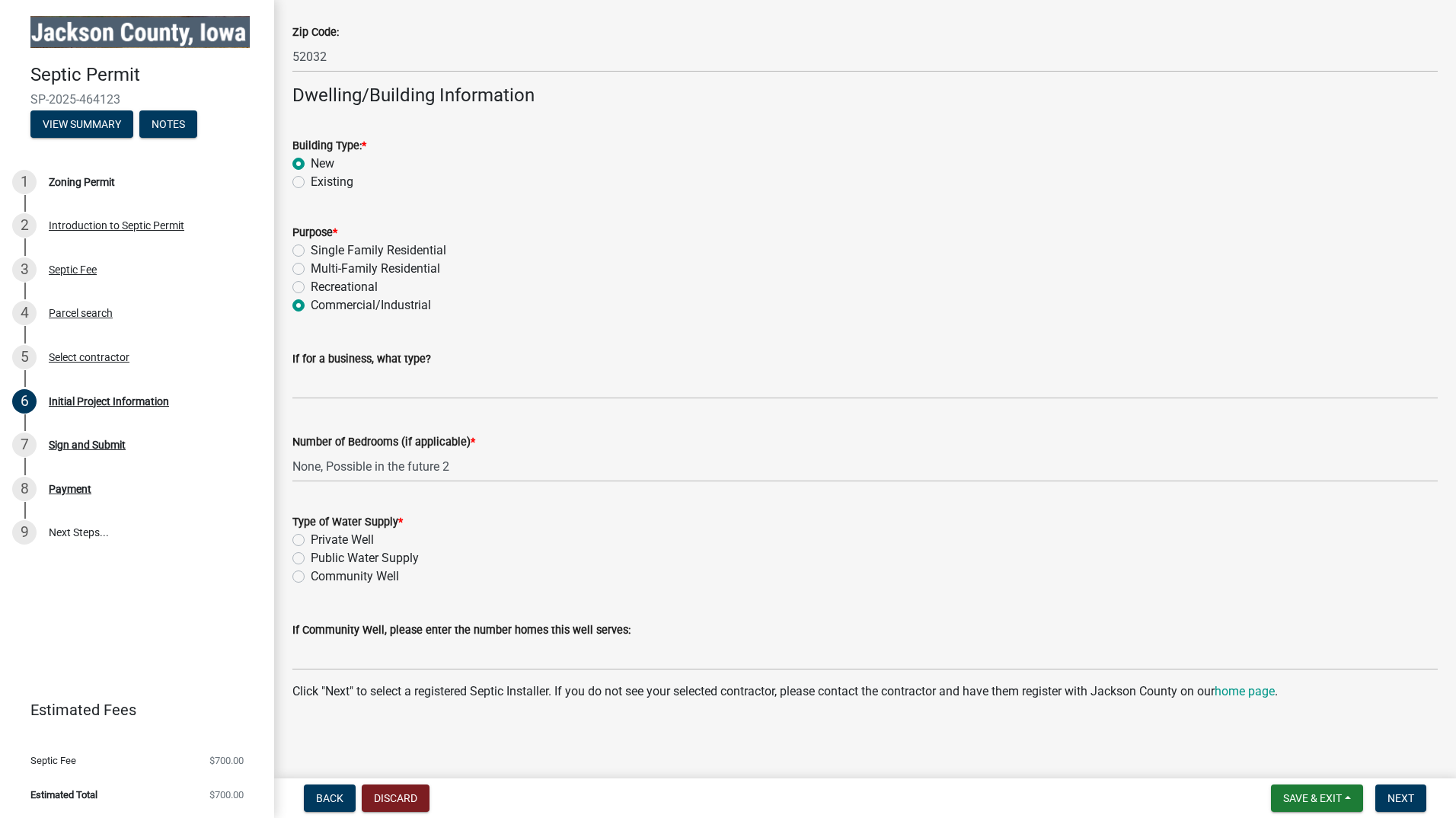
click at [311, 539] on label "Private Well" at bounding box center [342, 539] width 63 height 18
click at [311, 539] on input "Private Well" at bounding box center [315, 536] width 9 height 9
radio input "true"
click at [1396, 792] on span "Next" at bounding box center [1401, 798] width 27 height 12
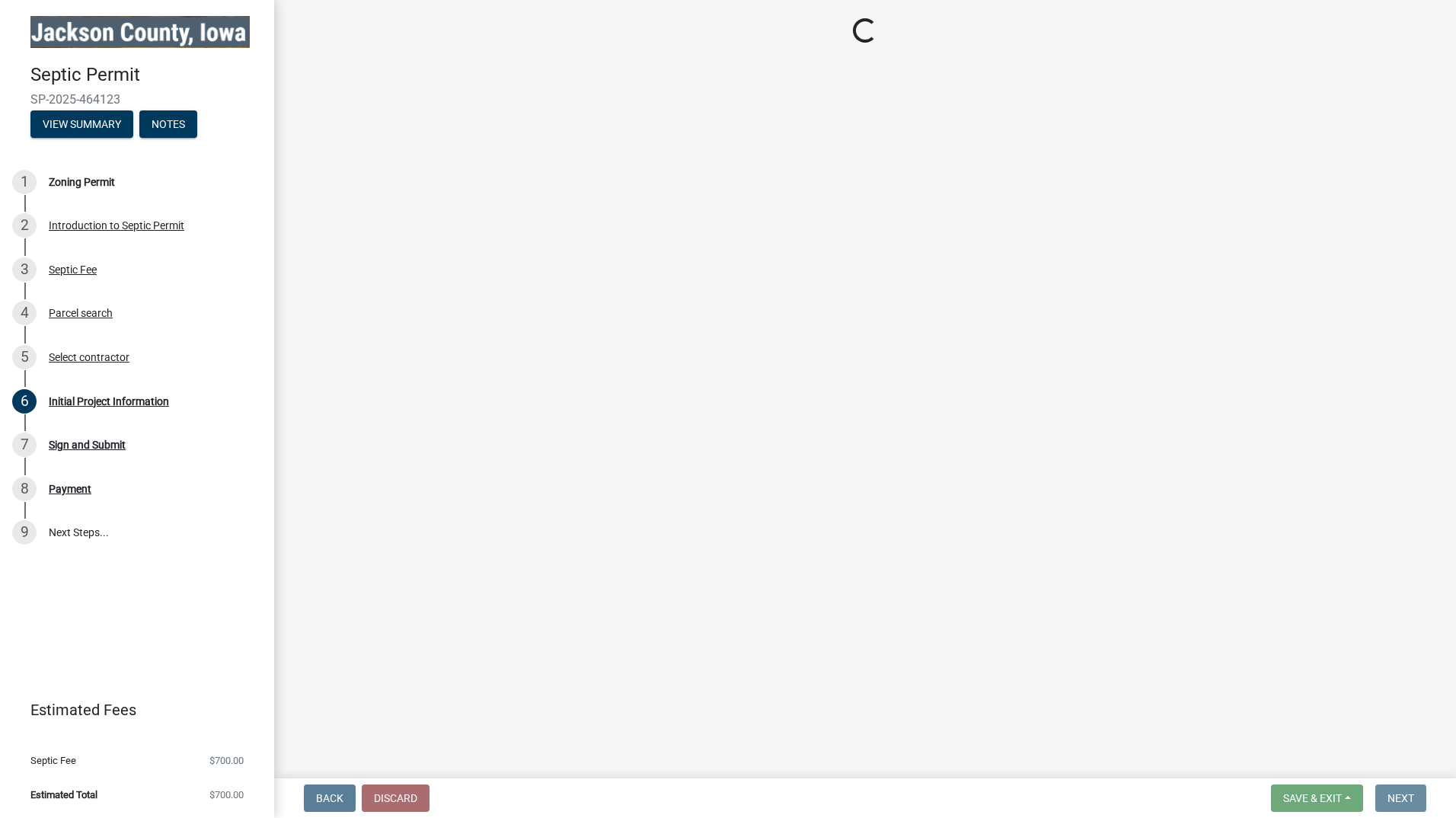
scroll to position [0, 0]
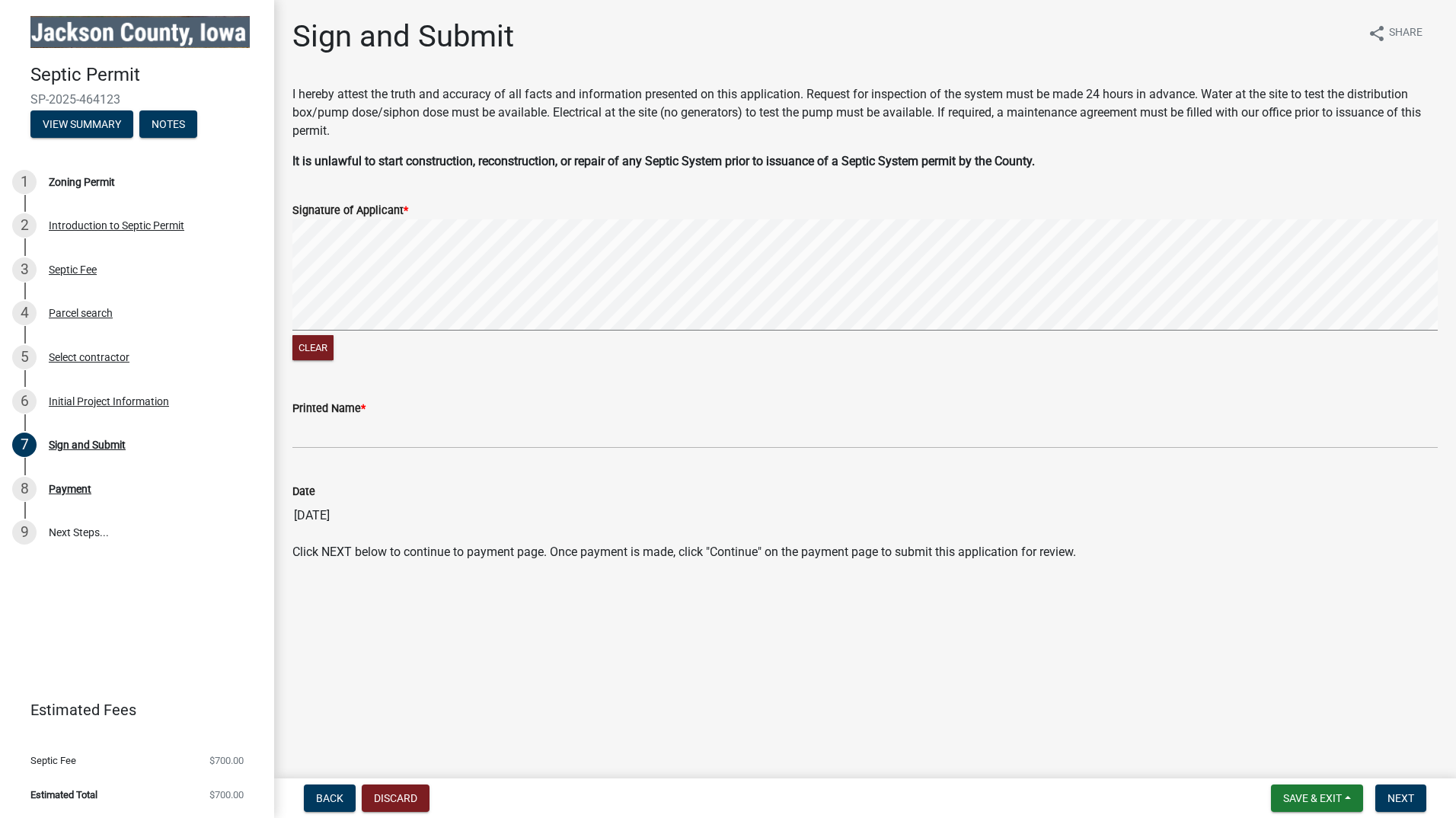
click at [545, 336] on div "Clear" at bounding box center [865, 292] width 1145 height 145
click at [329, 439] on input "Printed Name *" at bounding box center [865, 433] width 1145 height 31
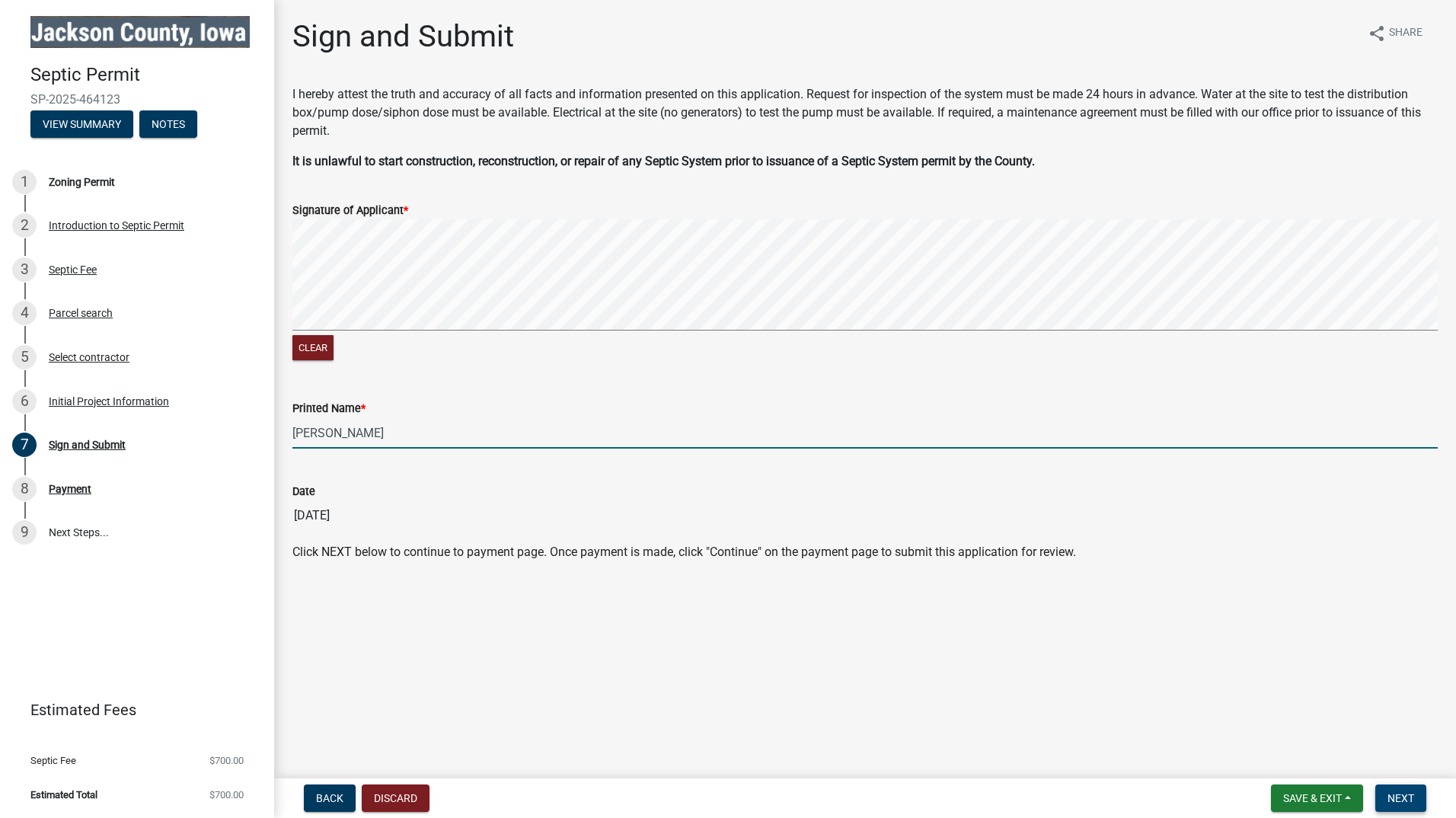
type input "Michael J. Weber"
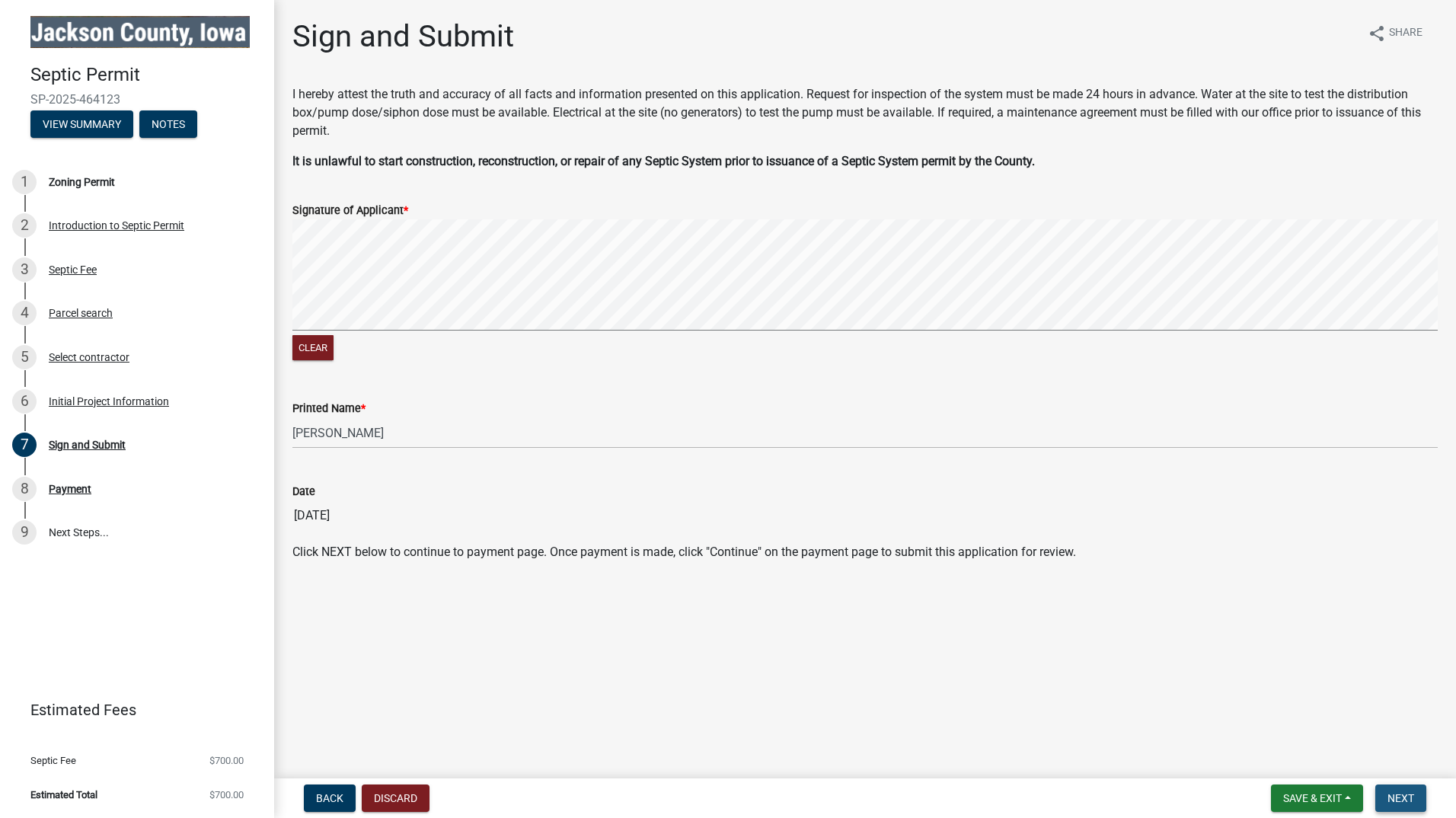
click at [1404, 794] on span "Next" at bounding box center [1401, 798] width 27 height 12
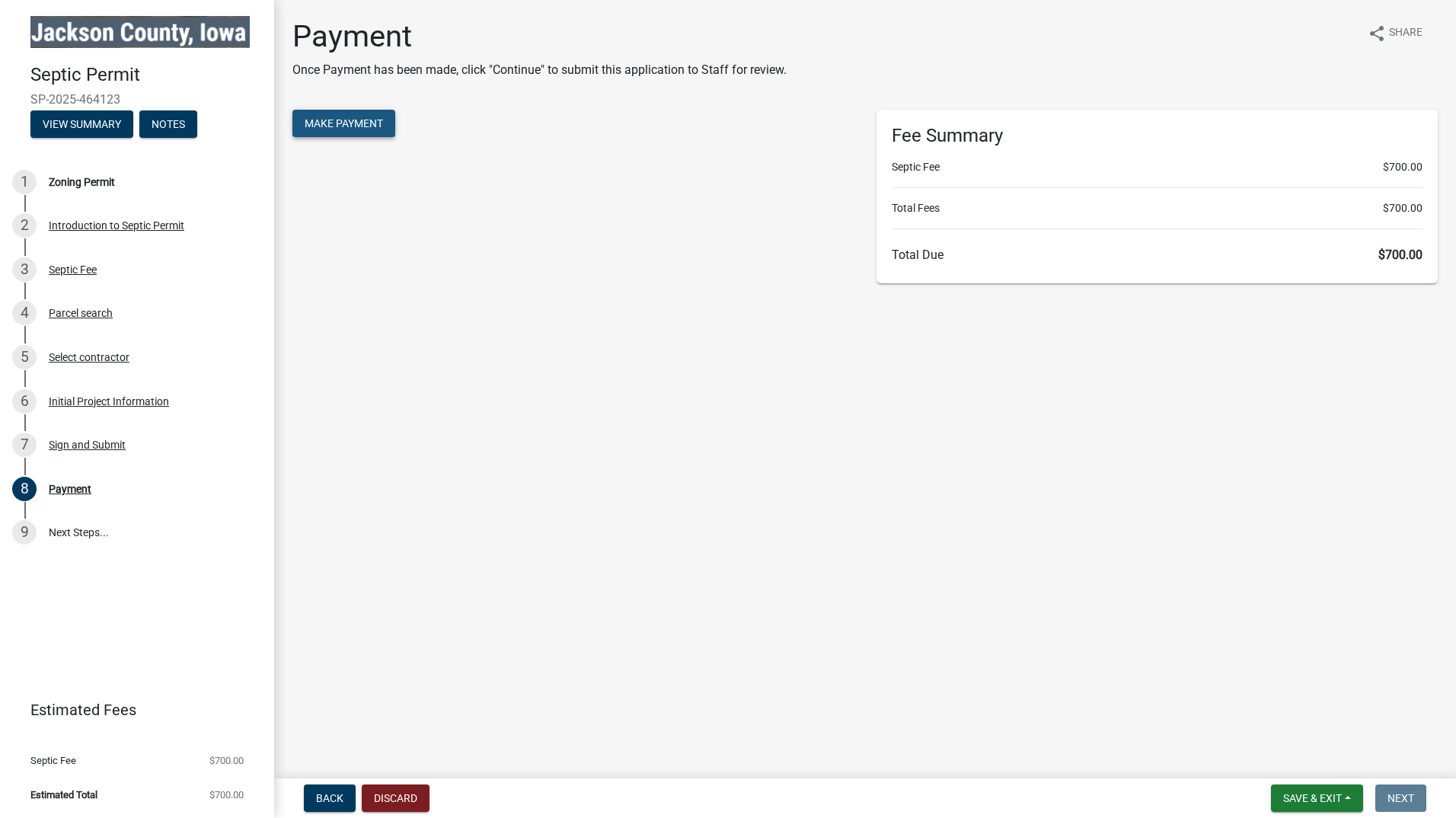
click at [335, 123] on span "Make Payment" at bounding box center [344, 123] width 79 height 12
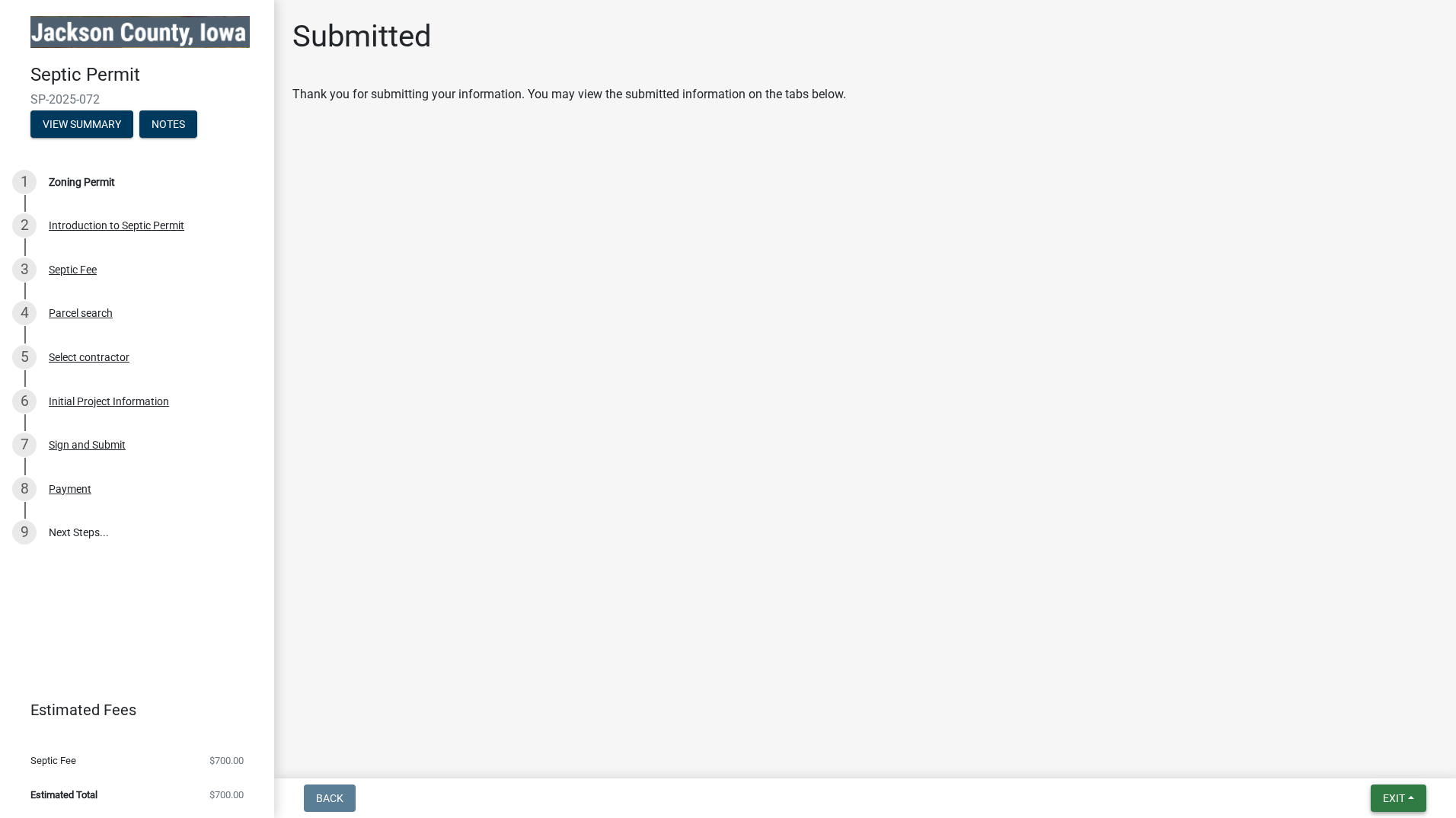
click at [1396, 802] on span "Exit" at bounding box center [1393, 798] width 22 height 12
click at [1393, 797] on span "Exit" at bounding box center [1393, 798] width 22 height 12
drag, startPoint x: 1354, startPoint y: 759, endPoint x: 1330, endPoint y: 755, distance: 24.3
click at [1343, 756] on button "Save & Exit" at bounding box center [1365, 758] width 122 height 37
